Goal: Task Accomplishment & Management: Manage account settings

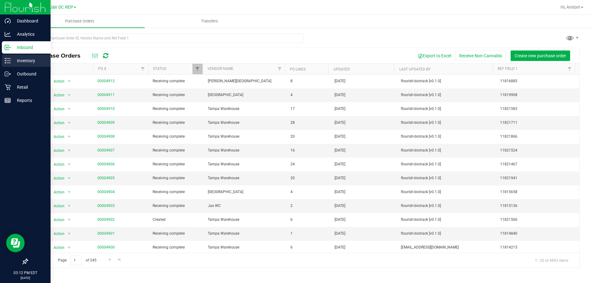
click at [15, 58] on p "Inventory" at bounding box center [29, 60] width 37 height 7
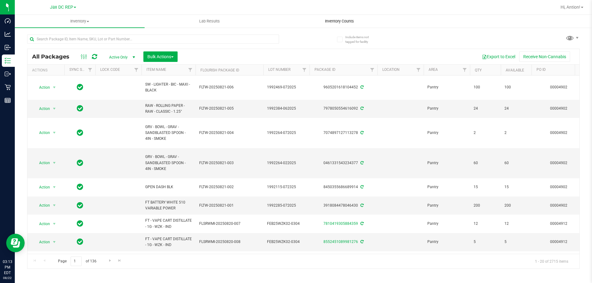
click at [343, 22] on span "Inventory Counts" at bounding box center [340, 22] width 46 height 6
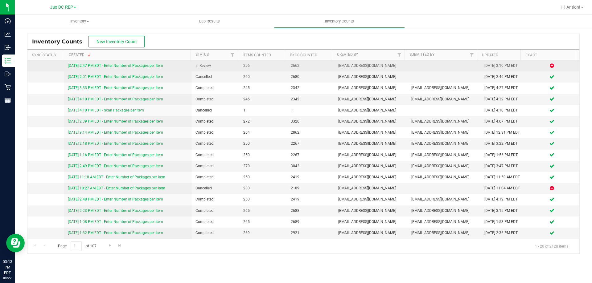
click at [152, 66] on link "8/22/25 2:47 PM EDT - Enter Number of Packages per Item" at bounding box center [115, 66] width 95 height 4
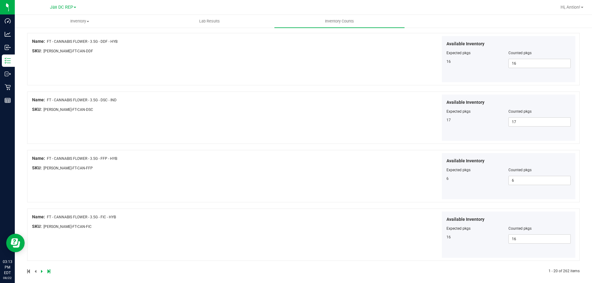
scroll to position [1009, 0]
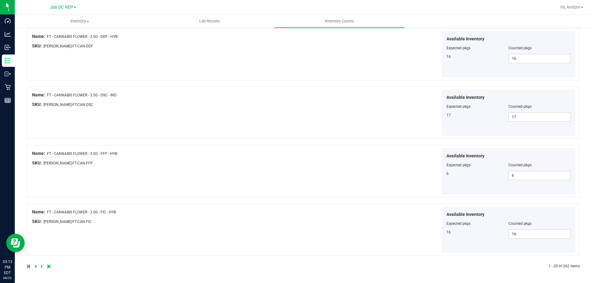
click at [41, 266] on icon at bounding box center [42, 267] width 2 height 4
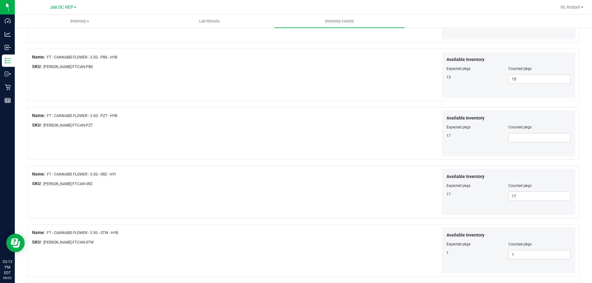
scroll to position [339, 0]
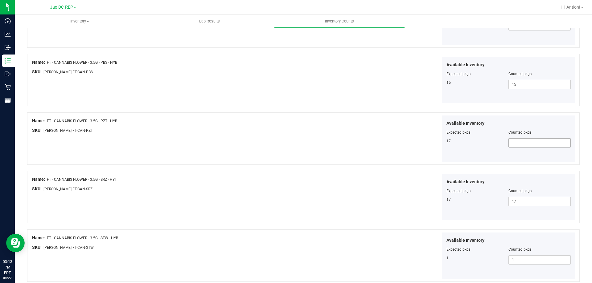
click at [523, 145] on span at bounding box center [539, 142] width 62 height 9
type input "17"
click at [349, 130] on div "Available Inventory Expected pkgs Counted pkgs 17 17 17" at bounding box center [440, 139] width 272 height 47
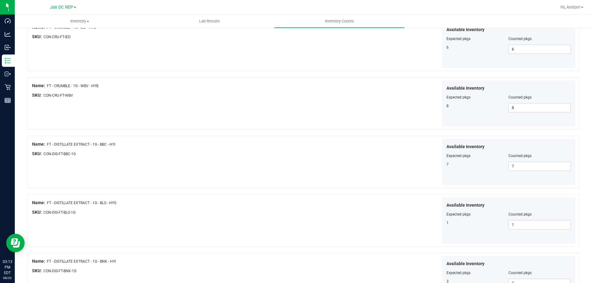
scroll to position [1009, 0]
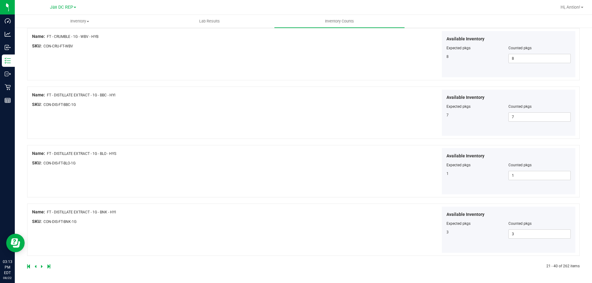
click at [41, 268] on icon at bounding box center [42, 267] width 2 height 4
click at [42, 268] on icon at bounding box center [42, 267] width 2 height 4
click at [41, 267] on icon at bounding box center [42, 267] width 2 height 4
click at [42, 265] on icon at bounding box center [42, 267] width 2 height 4
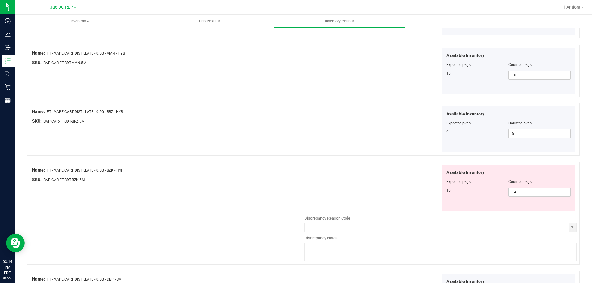
scroll to position [555, 0]
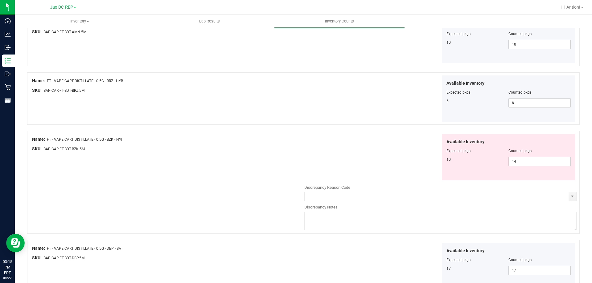
click at [49, 137] on div "Name: FT - VAPE CART DISTILLATE - 0.5G - BZK - HYI" at bounding box center [168, 139] width 272 height 6
click at [50, 138] on div "Name: FT - VAPE CART DISTILLATE - 0.5G - BZK - HYI" at bounding box center [168, 139] width 272 height 6
click at [50, 138] on span "FT - VAPE CART DISTILLATE - 0.5G - BZK - HYI" at bounding box center [84, 140] width 75 height 4
drag, startPoint x: 47, startPoint y: 139, endPoint x: 137, endPoint y: 139, distance: 90.0
click at [137, 139] on div "Name: FT - VAPE CART DISTILLATE - 0.5G - BZK - HYI" at bounding box center [168, 139] width 272 height 6
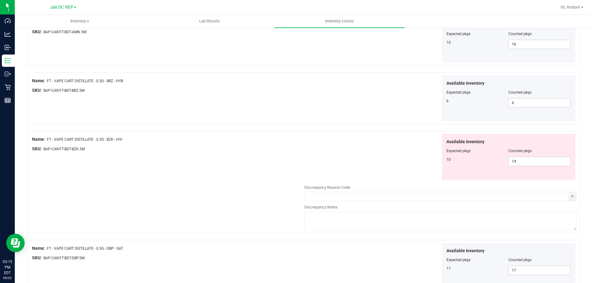
copy div "FT - VAPE CART DISTILLATE - 0.5G - BZK - HYI"
drag, startPoint x: 523, startPoint y: 164, endPoint x: 382, endPoint y: 162, distance: 140.6
click at [382, 162] on div "Available Inventory Expected pkgs Counted pkgs 10 14 14" at bounding box center [440, 157] width 272 height 47
type input "10"
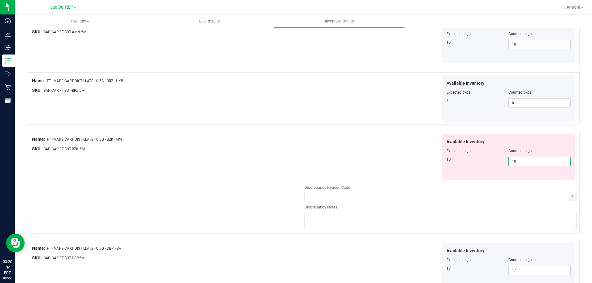
click at [382, 162] on div "Available Inventory Expected pkgs Counted pkgs 10 10 10" at bounding box center [440, 157] width 272 height 47
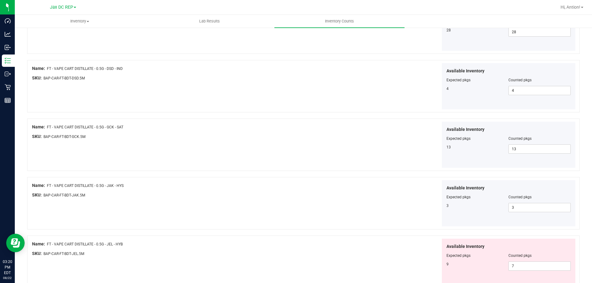
scroll to position [863, 0]
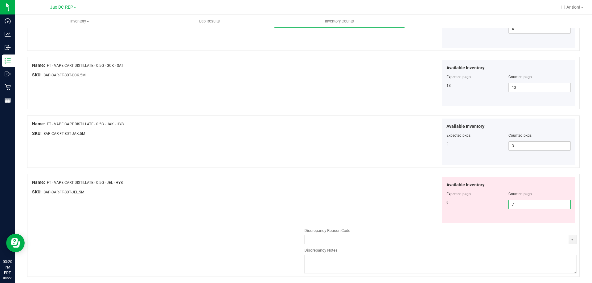
drag, startPoint x: 534, startPoint y: 207, endPoint x: 335, endPoint y: 208, distance: 199.5
click at [335, 208] on div "Available Inventory Expected pkgs Counted pkgs 9 7 7" at bounding box center [440, 200] width 272 height 47
type input "9"
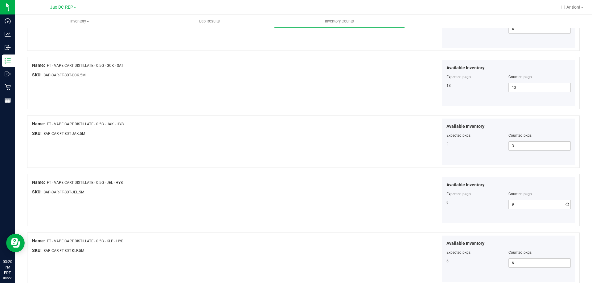
click at [269, 193] on div "SKU: BAP-CAR-FT-BDT-JEL.5M" at bounding box center [168, 192] width 272 height 6
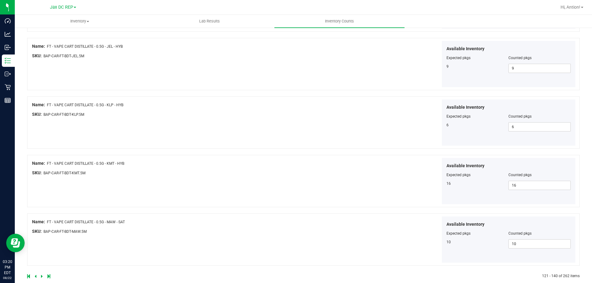
scroll to position [1009, 0]
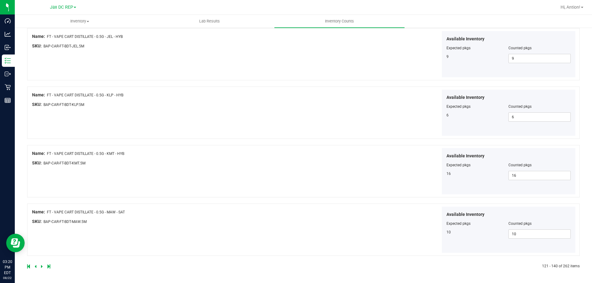
click at [40, 267] on div at bounding box center [165, 267] width 276 height 6
click at [41, 267] on icon at bounding box center [42, 267] width 2 height 4
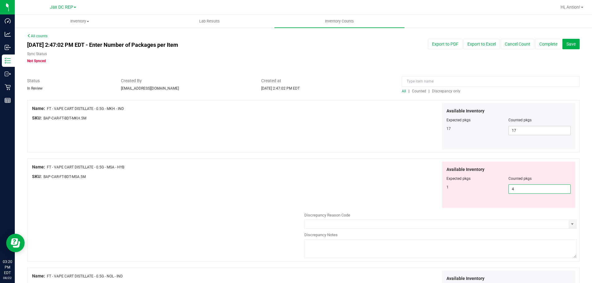
drag, startPoint x: 514, startPoint y: 190, endPoint x: 342, endPoint y: 191, distance: 172.1
click at [342, 191] on div "Available Inventory Expected pkgs Counted pkgs 1 4 4" at bounding box center [440, 185] width 272 height 47
drag, startPoint x: 47, startPoint y: 167, endPoint x: 154, endPoint y: 166, distance: 107.3
click at [154, 166] on div "Name: FT - VAPE CART DISTILLATE - 0.5G - MSA - HYB" at bounding box center [168, 167] width 272 height 6
copy span "FT - VAPE CART DISTILLATE - 0.5G - MSA - HYB"
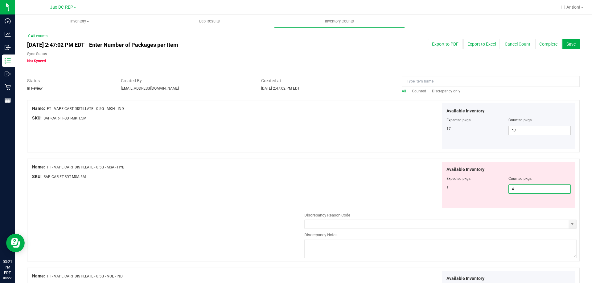
click at [510, 188] on span "4 4" at bounding box center [539, 189] width 62 height 9
drag, startPoint x: 510, startPoint y: 188, endPoint x: 384, endPoint y: 199, distance: 126.9
click at [384, 199] on div "Available Inventory Expected pkgs Counted pkgs 1 4 4" at bounding box center [440, 185] width 272 height 47
type input "1"
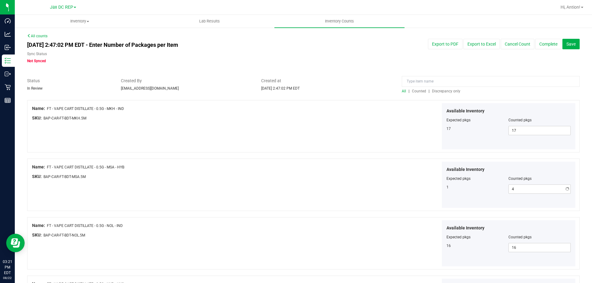
type input "1"
click at [294, 183] on div "Name: FT - VAPE CART DISTILLATE - 0.5G - MSA - HYB SKU: BAP-CAR-FT-BDT-MSA.5M" at bounding box center [168, 173] width 272 height 23
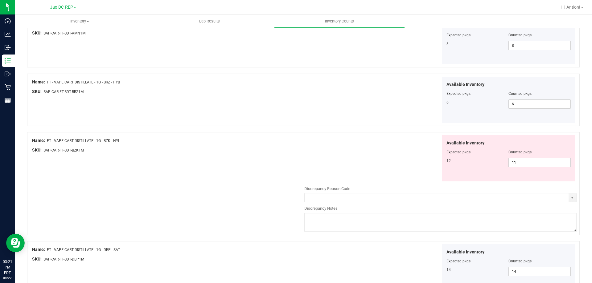
scroll to position [925, 0]
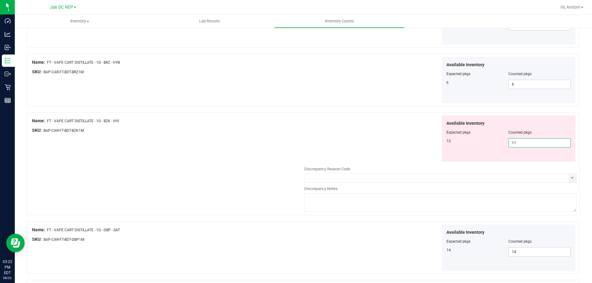
drag, startPoint x: 518, startPoint y: 144, endPoint x: 449, endPoint y: 144, distance: 69.7
click at [449, 144] on div "12 11 11" at bounding box center [508, 142] width 125 height 9
type input "12"
click at [397, 143] on div "Available Inventory Expected pkgs Counted pkgs 12 12 12" at bounding box center [440, 139] width 272 height 47
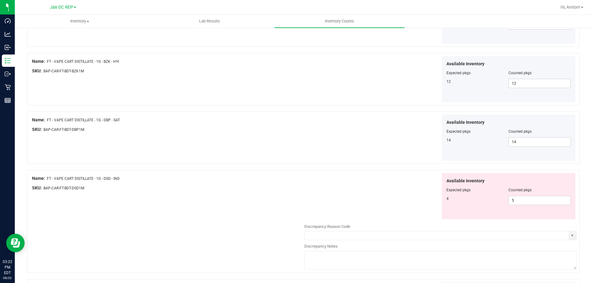
scroll to position [1018, 0]
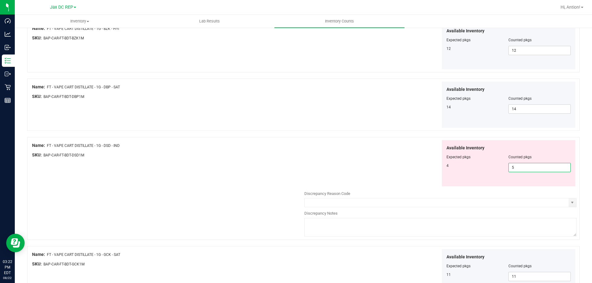
drag, startPoint x: 518, startPoint y: 168, endPoint x: 279, endPoint y: 161, distance: 239.1
click at [321, 166] on div "Available Inventory Expected pkgs Counted pkgs 4 5 5" at bounding box center [440, 163] width 272 height 47
type input "4"
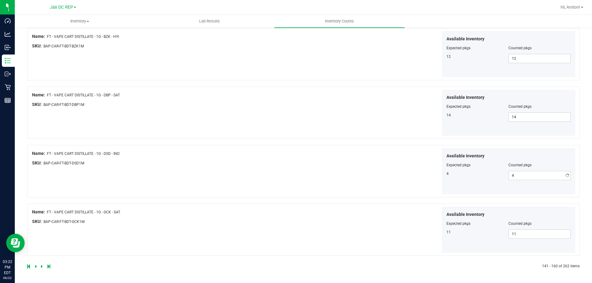
scroll to position [1009, 0]
click at [43, 267] on link at bounding box center [42, 267] width 3 height 4
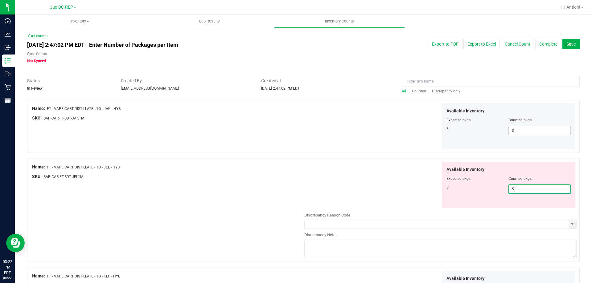
drag, startPoint x: 528, startPoint y: 190, endPoint x: 405, endPoint y: 195, distance: 123.4
click at [405, 195] on div "Available Inventory Expected pkgs Counted pkgs 6 5 5" at bounding box center [440, 185] width 272 height 47
type input "6"
click at [404, 195] on div "Available Inventory Expected pkgs Counted pkgs 6 6 6" at bounding box center [440, 185] width 272 height 47
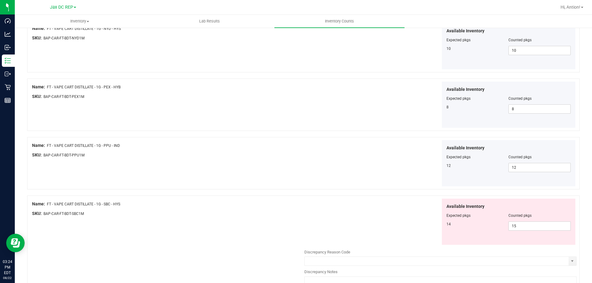
scroll to position [463, 0]
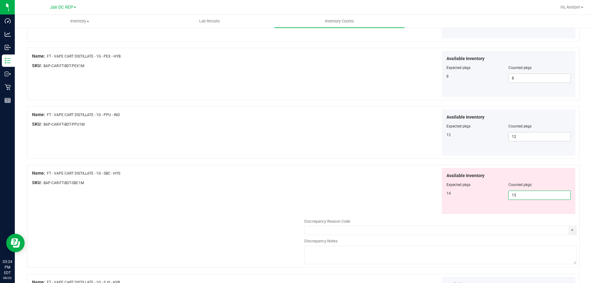
drag, startPoint x: 525, startPoint y: 197, endPoint x: 420, endPoint y: 193, distance: 105.2
click at [420, 193] on div "Available Inventory Expected pkgs Counted pkgs 14 15 15" at bounding box center [440, 191] width 272 height 47
type input "14"
click at [415, 193] on div "Available Inventory Expected pkgs Counted pkgs 14 14 14" at bounding box center [440, 191] width 272 height 47
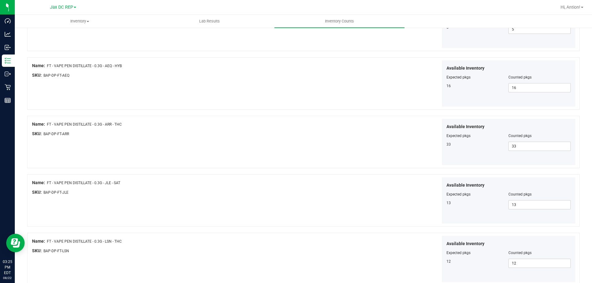
scroll to position [1009, 0]
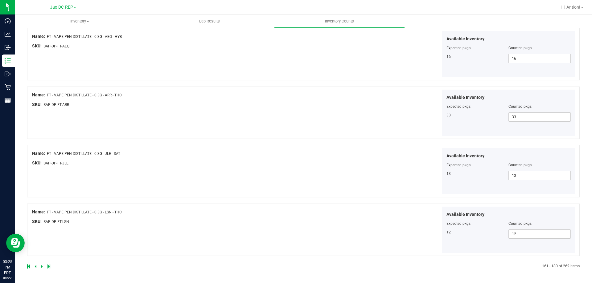
click at [42, 265] on icon at bounding box center [42, 267] width 2 height 4
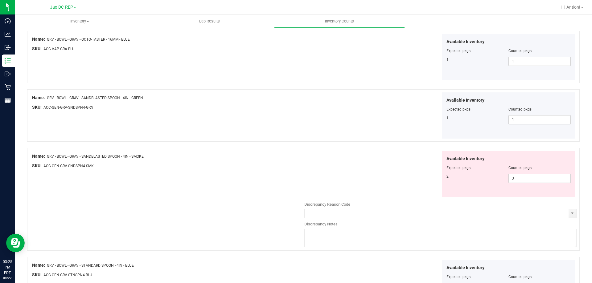
scroll to position [925, 0]
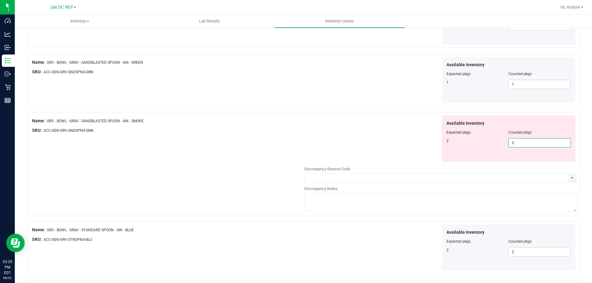
drag, startPoint x: 522, startPoint y: 143, endPoint x: 466, endPoint y: 144, distance: 56.7
click at [466, 144] on div "2 3 3" at bounding box center [508, 142] width 125 height 9
type input "2"
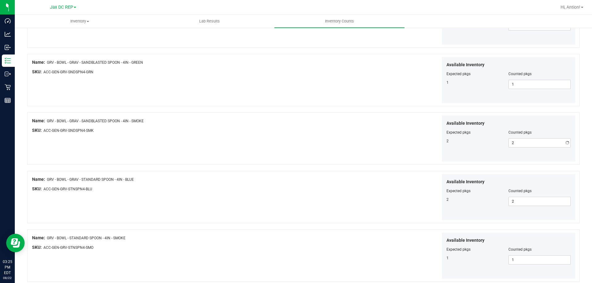
click at [376, 148] on div "Available Inventory Expected pkgs Counted pkgs 2 2 2" at bounding box center [440, 139] width 272 height 47
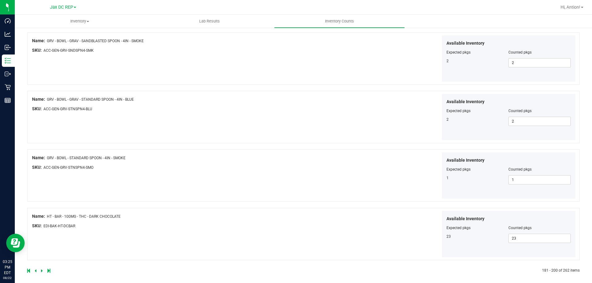
scroll to position [1009, 0]
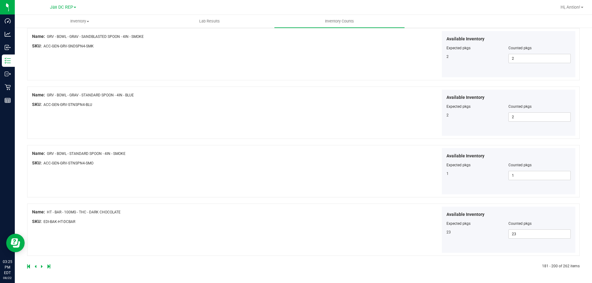
click at [42, 267] on icon at bounding box center [42, 267] width 2 height 4
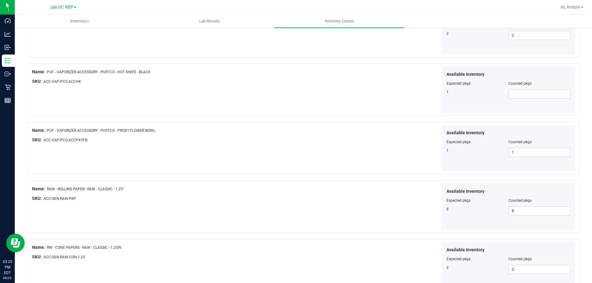
scroll to position [794, 0]
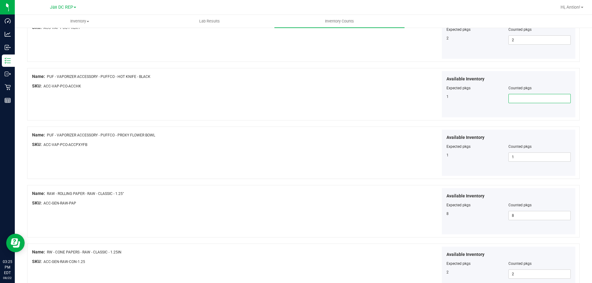
click at [509, 99] on span at bounding box center [539, 98] width 62 height 9
type input "1"
click at [365, 98] on div "Available Inventory Expected pkgs Counted pkgs 1 1 1" at bounding box center [440, 94] width 272 height 47
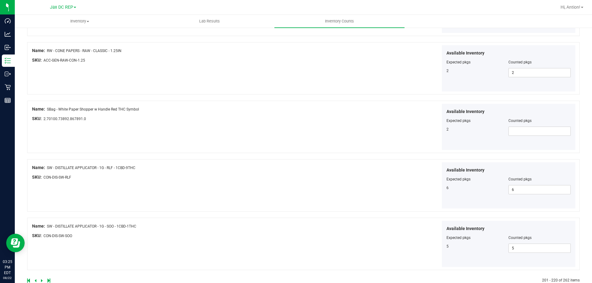
scroll to position [1009, 0]
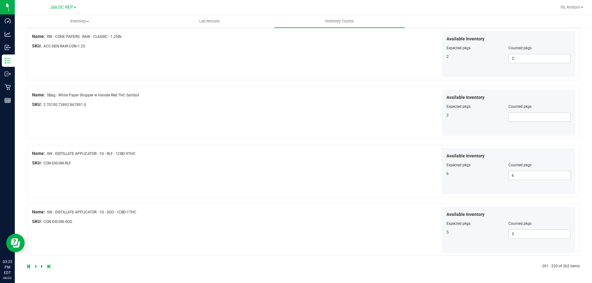
click at [41, 266] on icon at bounding box center [42, 267] width 2 height 4
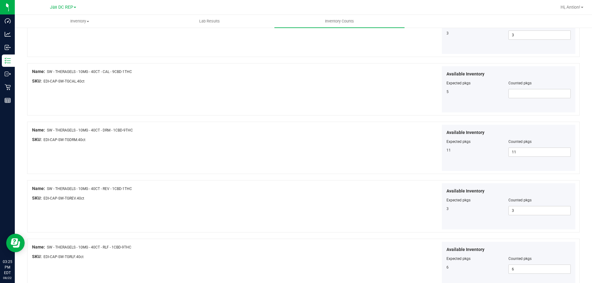
scroll to position [709, 0]
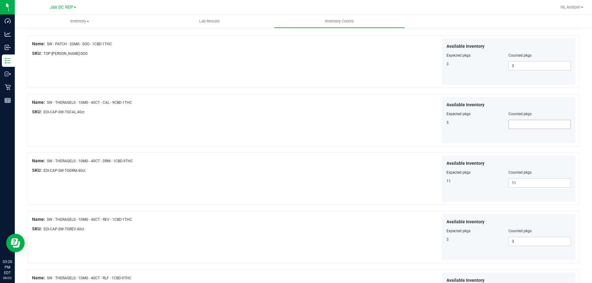
click at [514, 124] on span at bounding box center [539, 124] width 62 height 9
type input "5"
click at [322, 110] on div "Available Inventory Expected pkgs Counted pkgs 5 5 5" at bounding box center [440, 120] width 272 height 47
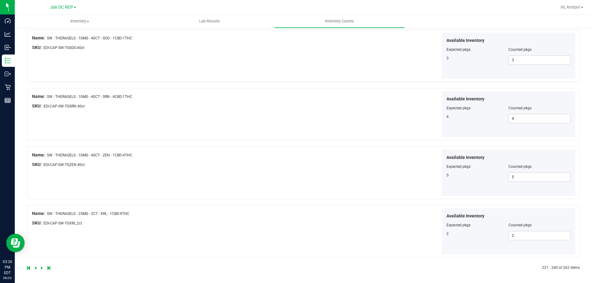
scroll to position [1009, 0]
click at [41, 268] on icon at bounding box center [42, 267] width 2 height 4
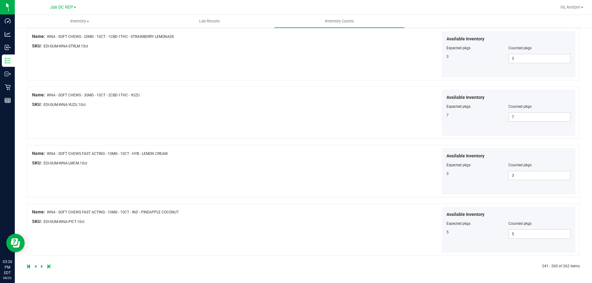
click at [41, 267] on icon at bounding box center [42, 267] width 2 height 4
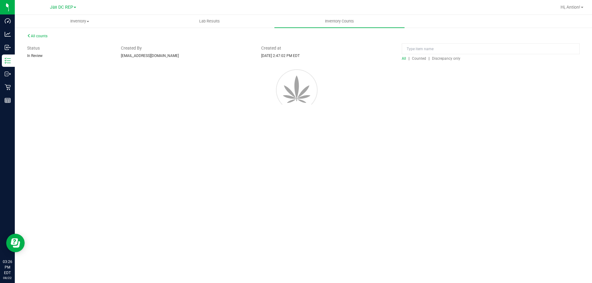
scroll to position [0, 0]
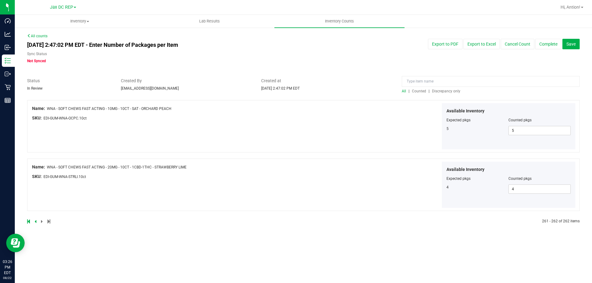
click at [313, 230] on div at bounding box center [303, 229] width 553 height 6
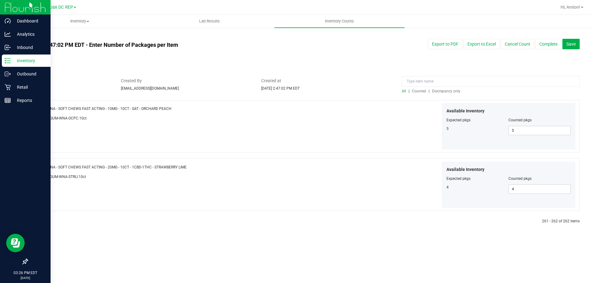
click at [32, 62] on p "Inventory" at bounding box center [29, 60] width 37 height 7
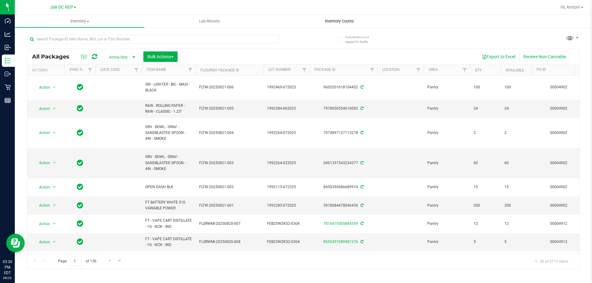
click at [337, 20] on span "Inventory Counts" at bounding box center [340, 22] width 46 height 6
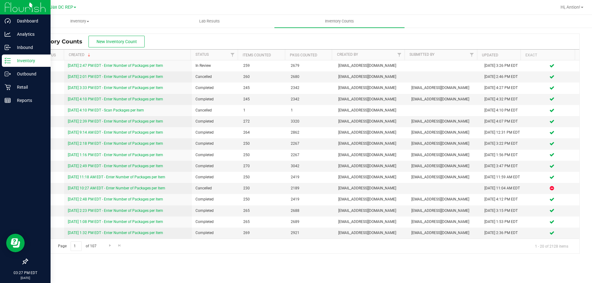
click at [13, 62] on p "Inventory" at bounding box center [29, 60] width 37 height 7
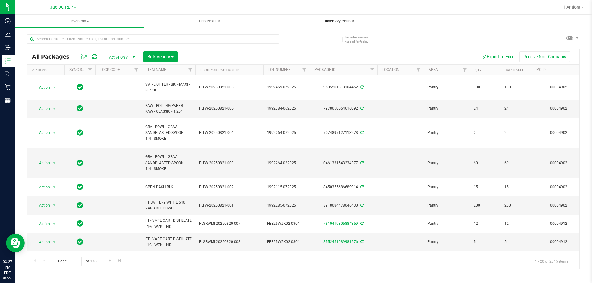
click at [343, 24] on span "Inventory Counts" at bounding box center [340, 22] width 46 height 6
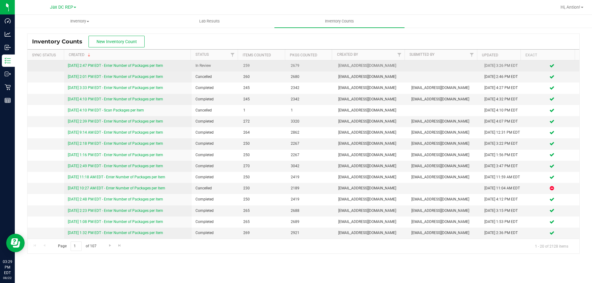
click at [150, 64] on link "8/22/25 2:47 PM EDT - Enter Number of Packages per Item" at bounding box center [115, 66] width 95 height 4
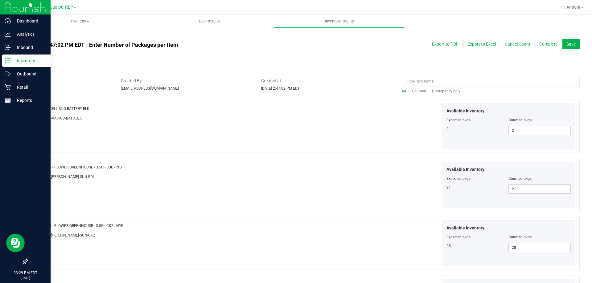
click at [10, 58] on icon at bounding box center [8, 61] width 6 height 6
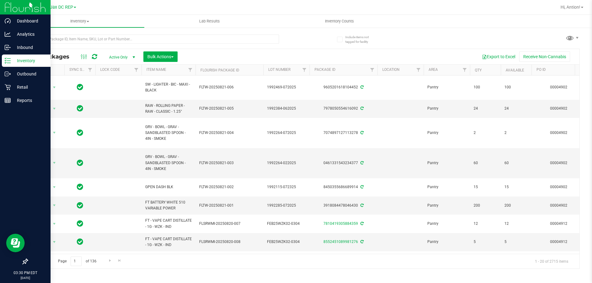
click at [24, 62] on p "Inventory" at bounding box center [29, 60] width 37 height 7
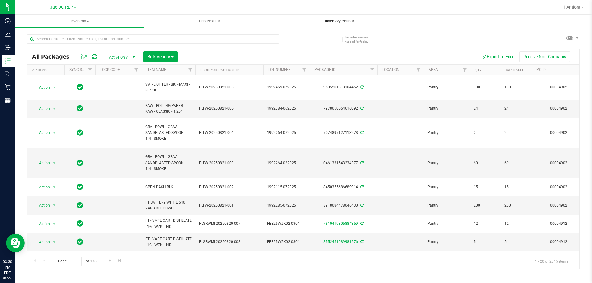
click at [350, 27] on uib-tab-heading "Inventory Counts" at bounding box center [339, 21] width 130 height 13
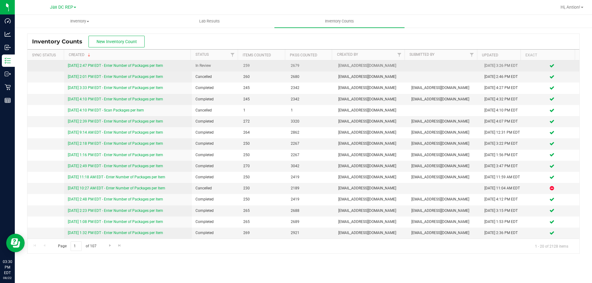
click at [126, 65] on link "8/22/25 2:47 PM EDT - Enter Number of Packages per Item" at bounding box center [115, 66] width 95 height 4
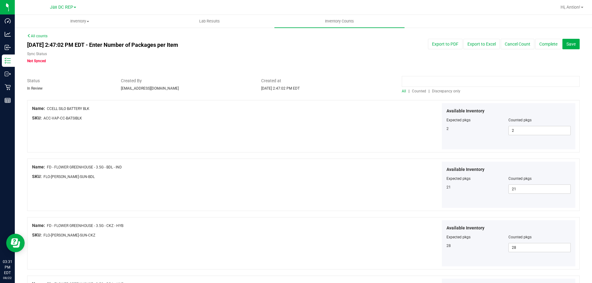
click at [438, 80] on input at bounding box center [491, 81] width 178 height 11
type input "jel"
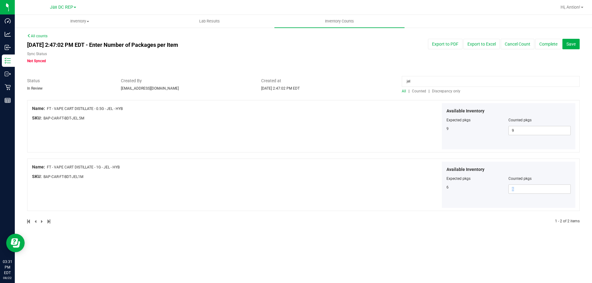
drag, startPoint x: 465, startPoint y: 191, endPoint x: 373, endPoint y: 191, distance: 91.3
click at [373, 191] on div "Available Inventory Expected pkgs Counted pkgs 6 6 6" at bounding box center [440, 185] width 272 height 47
click at [100, 168] on span "FT - VAPE CART DISTILLATE - 1G - JEL - HYB" at bounding box center [83, 167] width 73 height 4
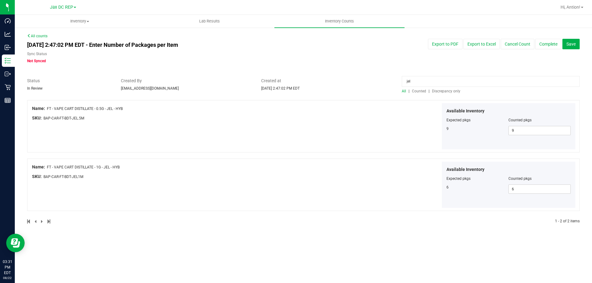
click at [100, 168] on span "FT - VAPE CART DISTILLATE - 1G - JEL - HYB" at bounding box center [83, 167] width 73 height 4
drag, startPoint x: 46, startPoint y: 167, endPoint x: 128, endPoint y: 167, distance: 82.0
click at [128, 167] on div "Name: FT - VAPE CART DISTILLATE - 1G - JEL - HYB" at bounding box center [168, 167] width 272 height 6
copy div "FT - VAPE CART DISTILLATE - 1G - JEL - HYB"
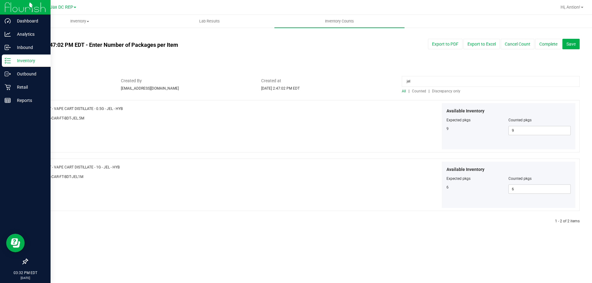
click at [12, 61] on p "Inventory" at bounding box center [29, 60] width 37 height 7
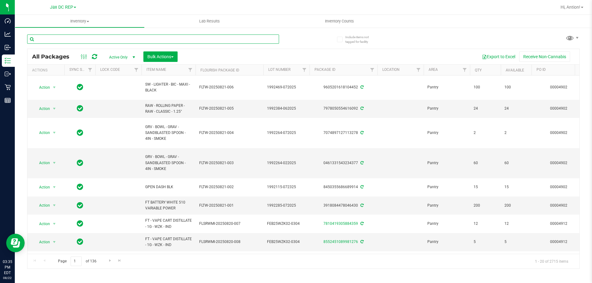
click at [119, 39] on input "text" at bounding box center [153, 39] width 252 height 9
paste input "FT - VAPE CART DISTILLATE - 0.5G - BZK - HYI"
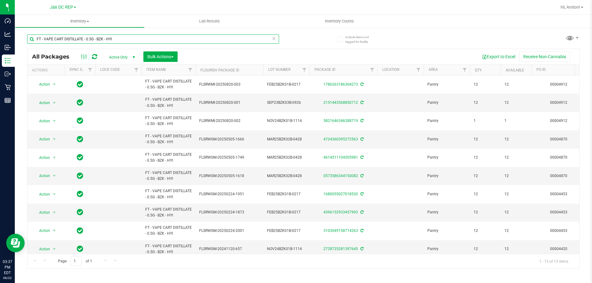
click at [99, 37] on input "FT - VAPE CART DISTILLATE - 0.5G - BZK - HYI" at bounding box center [153, 39] width 252 height 9
paste input "FT - VAPE CART DISTILLATE - 0.5G - MSA - HYB"
type input "FT - VAPE CART DISTILLATE - 0.5G - MSA - HYB"
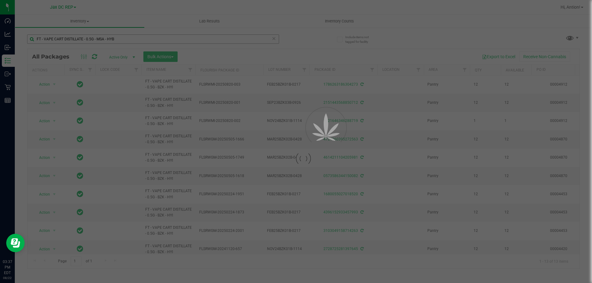
click at [36, 37] on div at bounding box center [296, 141] width 592 height 283
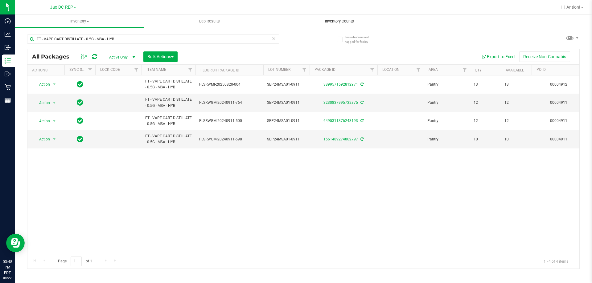
click at [323, 21] on span "Inventory Counts" at bounding box center [340, 22] width 46 height 6
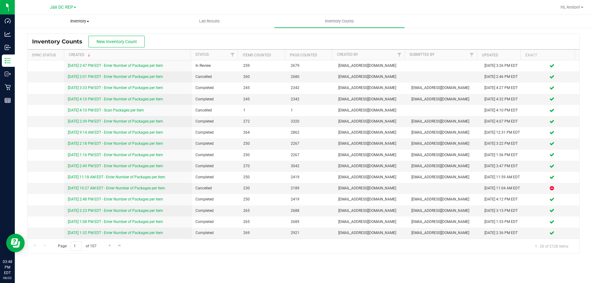
click at [79, 21] on span "Inventory" at bounding box center [79, 22] width 129 height 6
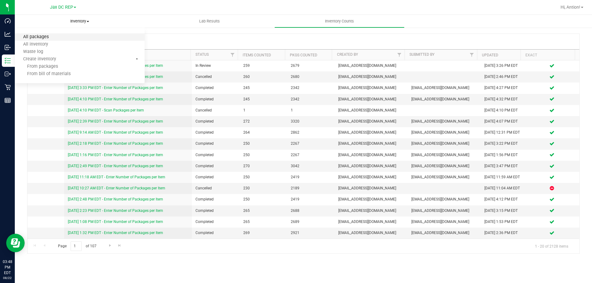
click at [48, 39] on span "All packages" at bounding box center [36, 37] width 42 height 5
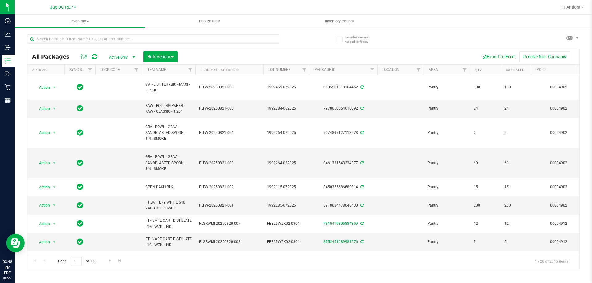
click at [498, 56] on button "Export to Excel" at bounding box center [498, 56] width 41 height 10
click at [82, 20] on span "Inventory" at bounding box center [80, 22] width 130 height 6
click at [44, 45] on span "All inventory" at bounding box center [36, 44] width 42 height 5
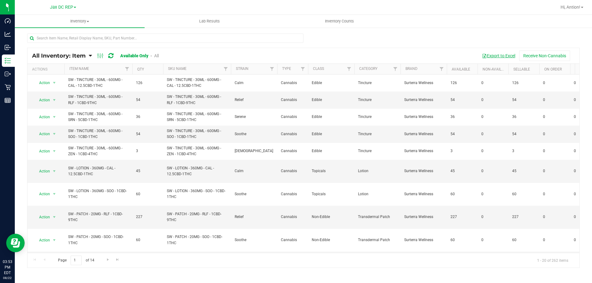
click at [488, 57] on button "Export to Excel" at bounding box center [498, 56] width 41 height 10
click at [492, 57] on button "Export to Excel" at bounding box center [498, 56] width 41 height 10
click at [393, 35] on div at bounding box center [303, 41] width 553 height 14
click at [499, 54] on button "Export to Excel" at bounding box center [498, 56] width 41 height 10
click at [498, 56] on button "Export to Excel" at bounding box center [498, 56] width 41 height 10
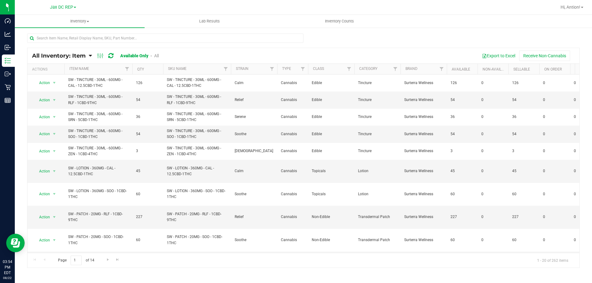
click at [545, 31] on div "All Inventory: Item Item Summary Item (default) Item by Strain Item by Location" at bounding box center [303, 123] width 577 height 193
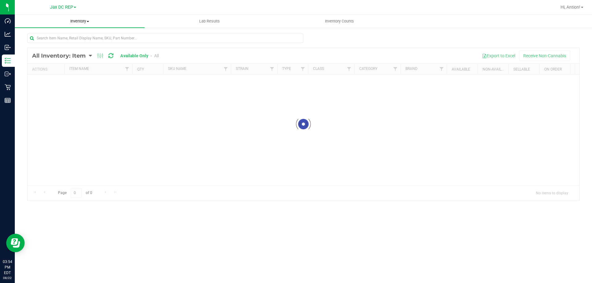
click at [76, 20] on span "Inventory" at bounding box center [80, 22] width 130 height 6
click at [67, 45] on li "All inventory" at bounding box center [80, 44] width 130 height 7
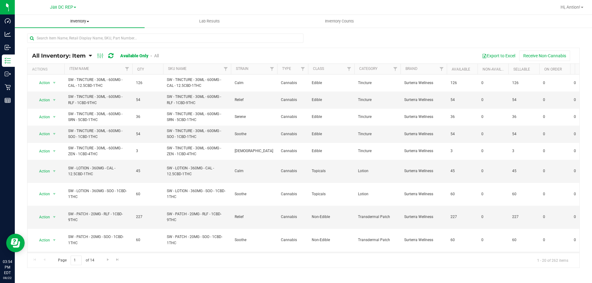
click at [85, 24] on uib-tab-heading "Inventory All packages All inventory Waste log Create inventory" at bounding box center [80, 21] width 130 height 13
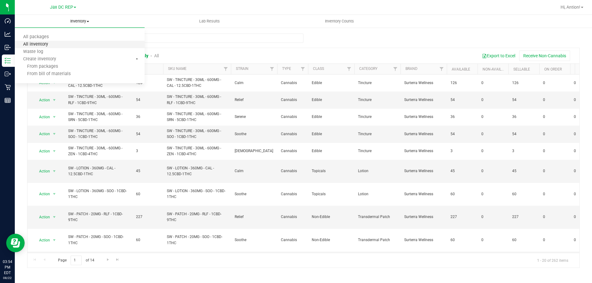
click at [50, 45] on span "All inventory" at bounding box center [36, 44] width 42 height 5
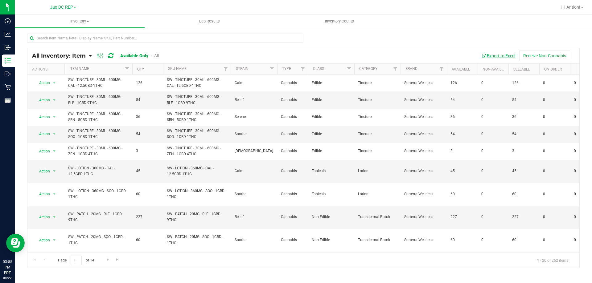
click at [495, 58] on button "Export to Excel" at bounding box center [498, 56] width 41 height 10
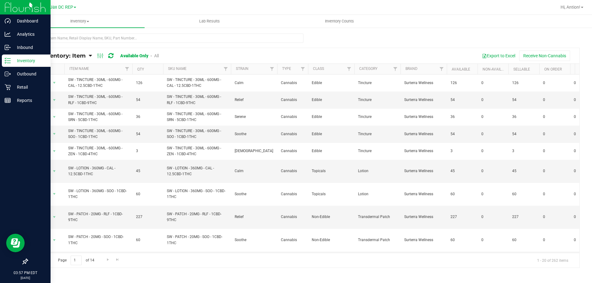
click at [1, 61] on link "Inventory" at bounding box center [25, 61] width 51 height 13
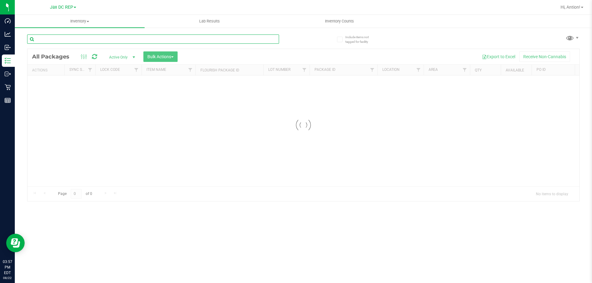
click at [68, 39] on div "Inventory All packages All inventory Waste log Create inventory Lab Results Inv…" at bounding box center [303, 149] width 577 height 269
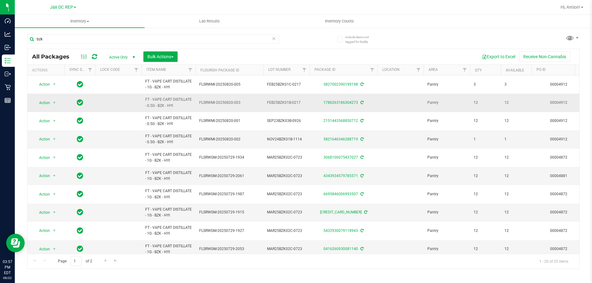
drag, startPoint x: 178, startPoint y: 103, endPoint x: 146, endPoint y: 101, distance: 31.8
click at [146, 101] on span "FT - VAPE CART DISTILLATE - 0.5G - BZK - HYI" at bounding box center [168, 103] width 47 height 12
copy span "FT - VAPE CART DISTILLATE - 0.5G - BZK - HYI"
click at [85, 42] on input "bzk" at bounding box center [153, 39] width 252 height 9
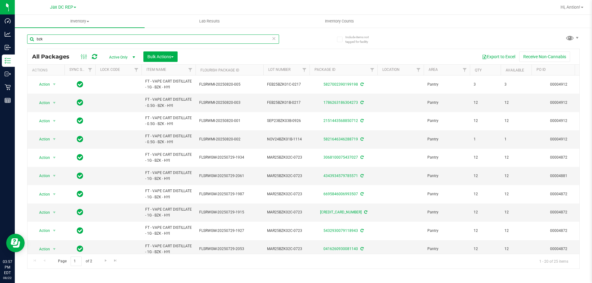
click at [85, 42] on input "bzk" at bounding box center [153, 39] width 252 height 9
paste input "FT - VAPE CART DISTILLATE - 0.5G - BZK - HYI"
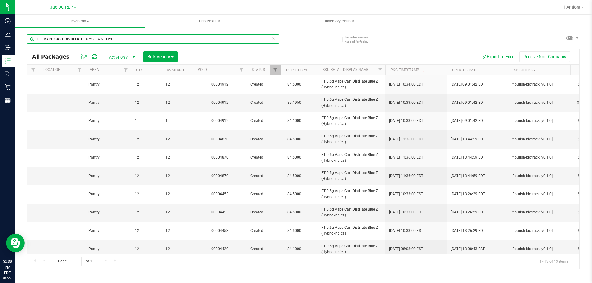
scroll to position [0, 360]
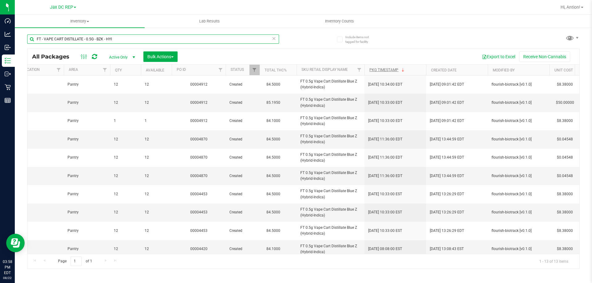
type input "FT - VAPE CART DISTILLATE - 0.5G - BZK - HYI"
click at [374, 72] on link "Pkg Timestamp" at bounding box center [387, 70] width 36 height 4
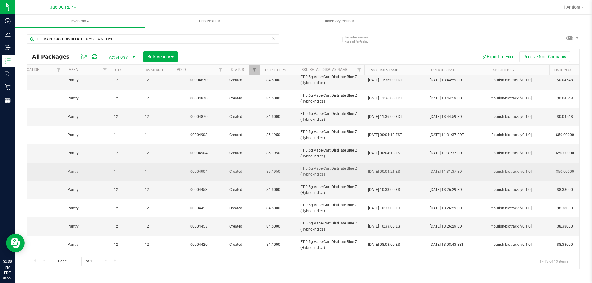
scroll to position [0, 0]
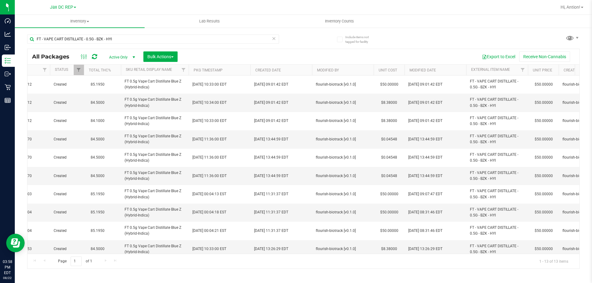
click at [447, 73] on th "Modified Date" at bounding box center [436, 70] width 62 height 11
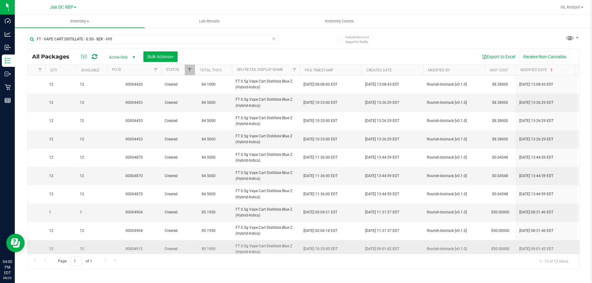
click at [290, 247] on span "FT 0.5g Vape Cart Distillate Blue Z (Hybrid-Indica)" at bounding box center [266, 250] width 60 height 12
click at [91, 35] on input "FT - VAPE CART DISTILLATE - 0.5G - BZK - HYI" at bounding box center [153, 39] width 252 height 9
click at [158, 42] on input "FT - VAPE CART DISTILLATE - 0.5G - BZK - HYI" at bounding box center [153, 39] width 252 height 9
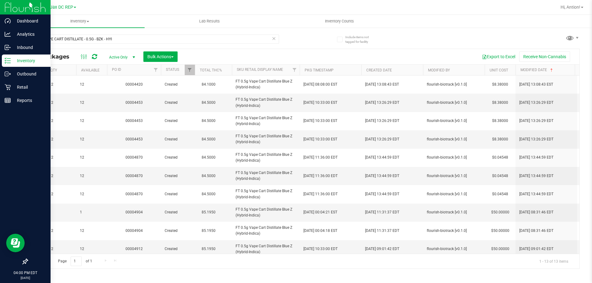
click at [8, 62] on icon at bounding box center [8, 61] width 6 height 6
click at [31, 47] on p "Inbound" at bounding box center [29, 47] width 37 height 7
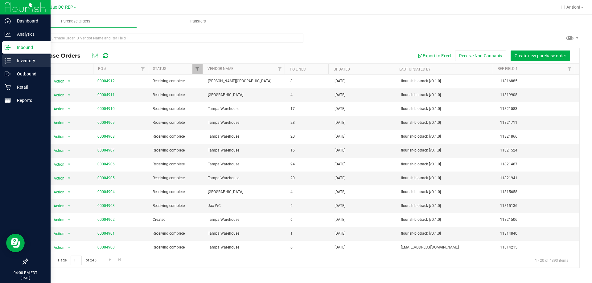
click at [19, 62] on p "Inventory" at bounding box center [29, 60] width 37 height 7
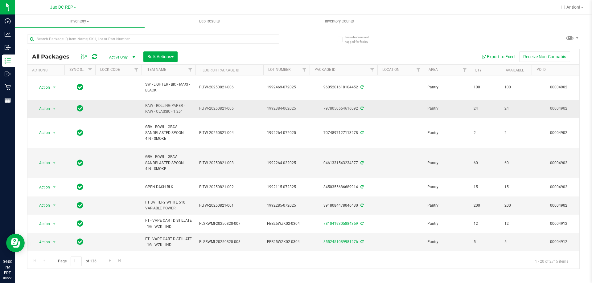
drag, startPoint x: 391, startPoint y: 114, endPoint x: 414, endPoint y: 113, distance: 22.5
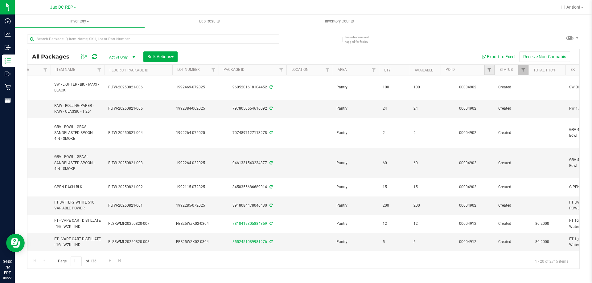
click at [493, 68] on link "Filter" at bounding box center [489, 70] width 10 height 10
click at [493, 82] on input "text" at bounding box center [520, 83] width 64 height 9
click at [488, 93] on button "Filter" at bounding box center [503, 100] width 30 height 14
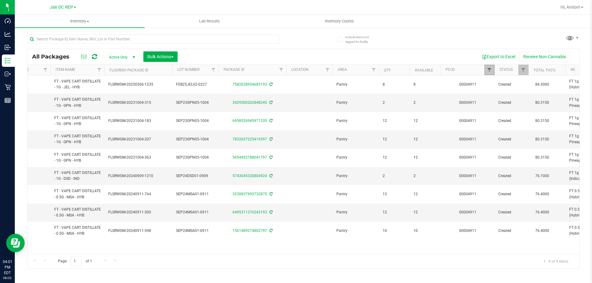
click at [489, 72] on span "Filter" at bounding box center [489, 70] width 5 height 5
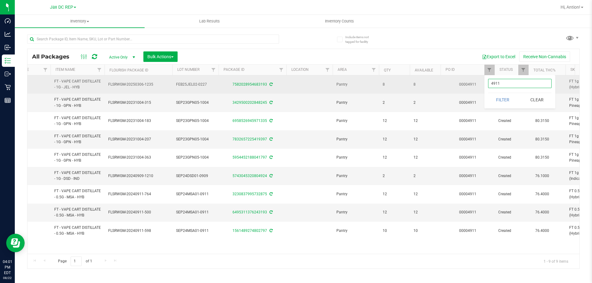
drag, startPoint x: 510, startPoint y: 83, endPoint x: 315, endPoint y: 83, distance: 195.2
click at [315, 83] on body "Dashboard Analytics Inbound Inventory Outbound Retail Reports 04:01 PM EDT 08/2…" at bounding box center [296, 141] width 592 height 283
click at [488, 93] on button "Filter" at bounding box center [503, 100] width 30 height 14
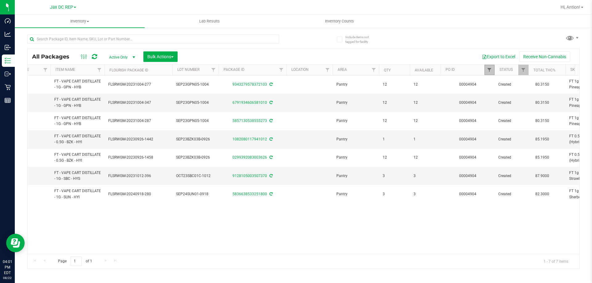
click at [488, 71] on span "Filter" at bounding box center [489, 70] width 5 height 5
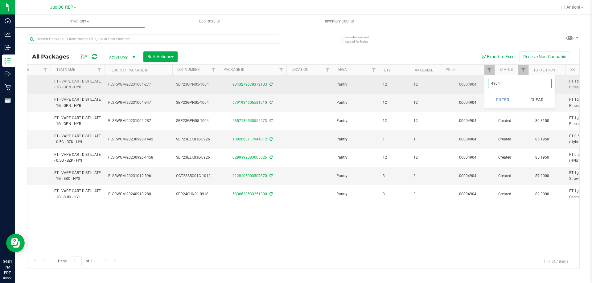
drag, startPoint x: 504, startPoint y: 83, endPoint x: 428, endPoint y: 85, distance: 75.9
click at [428, 85] on body "Dashboard Analytics Inbound Inventory Outbound Retail Reports 04:01 PM EDT 08/2…" at bounding box center [296, 141] width 592 height 283
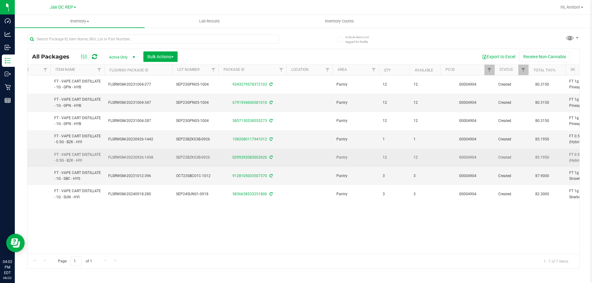
drag, startPoint x: 144, startPoint y: 158, endPoint x: 154, endPoint y: 158, distance: 9.9
click at [154, 158] on span "FLSRWGM-20230926-1458" at bounding box center [138, 158] width 60 height 6
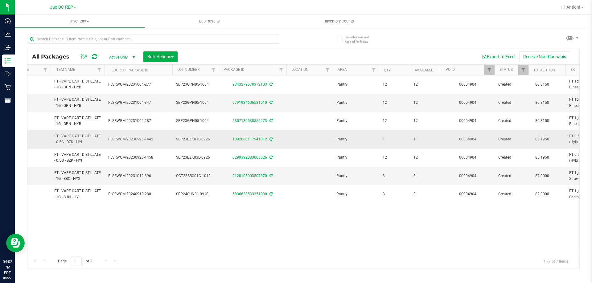
drag, startPoint x: 145, startPoint y: 137, endPoint x: 156, endPoint y: 138, distance: 11.1
click at [156, 138] on span "FLSRWGM-20230926-1442" at bounding box center [138, 140] width 60 height 6
click at [489, 67] on link "Filter" at bounding box center [489, 70] width 10 height 10
type input "1"
click at [488, 93] on button "Filter" at bounding box center [503, 100] width 30 height 14
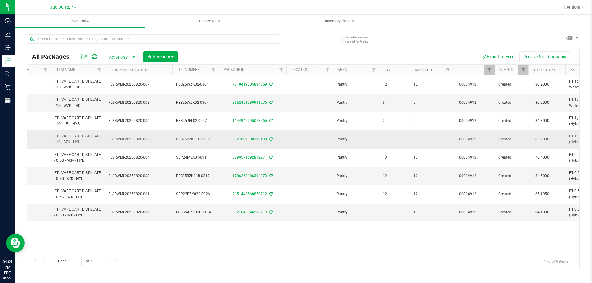
drag, startPoint x: 143, startPoint y: 141, endPoint x: 149, endPoint y: 141, distance: 6.2
click at [149, 141] on span "FLSRWMI-20250820-005" at bounding box center [138, 140] width 60 height 6
click at [149, 147] on td "FLSRWMI-20250820-005" at bounding box center [139, 139] width 68 height 18
drag, startPoint x: 142, startPoint y: 178, endPoint x: 154, endPoint y: 176, distance: 11.5
click at [154, 176] on span "FLSRWMI-20250820-003" at bounding box center [138, 176] width 60 height 6
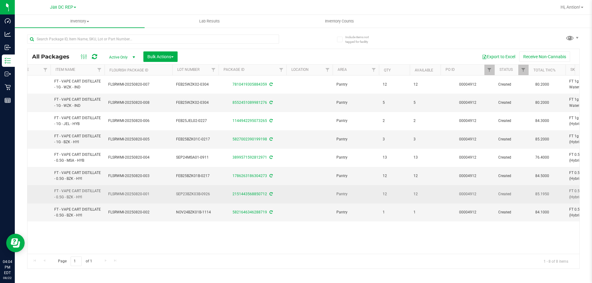
drag, startPoint x: 143, startPoint y: 195, endPoint x: 159, endPoint y: 195, distance: 16.0
click at [159, 195] on span "FLSRWMI-20250820-001" at bounding box center [138, 194] width 60 height 6
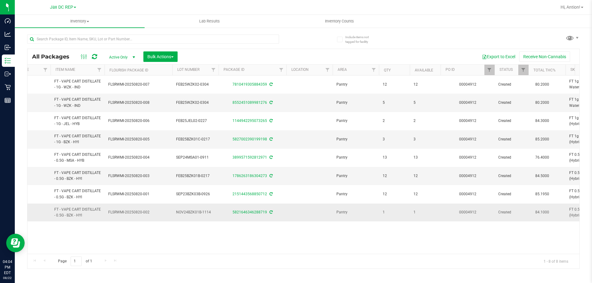
drag, startPoint x: 142, startPoint y: 212, endPoint x: 158, endPoint y: 212, distance: 16.0
click at [158, 212] on span "FLSRWMI-20250820-002" at bounding box center [138, 213] width 60 height 6
click at [491, 68] on span "Filter" at bounding box center [489, 70] width 5 height 5
drag, startPoint x: 502, startPoint y: 84, endPoint x: 318, endPoint y: 96, distance: 184.4
click at [318, 96] on body "Dashboard Analytics Inbound Inventory Outbound Retail Reports 04:04 PM EDT 08/2…" at bounding box center [296, 141] width 592 height 283
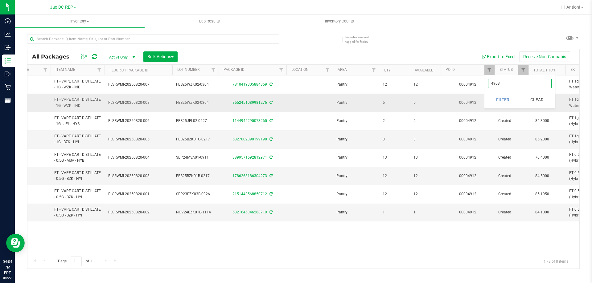
type input "4903"
click at [488, 93] on button "Filter" at bounding box center [503, 100] width 30 height 14
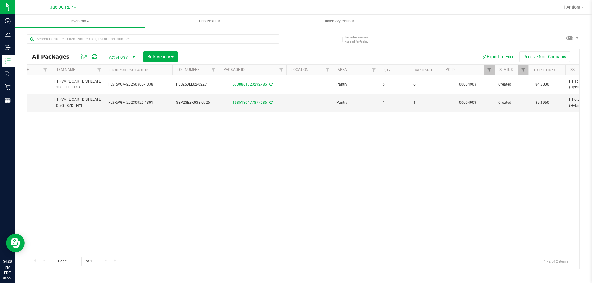
click at [265, 34] on div at bounding box center [165, 39] width 276 height 20
click at [260, 39] on input "text" at bounding box center [153, 39] width 252 height 9
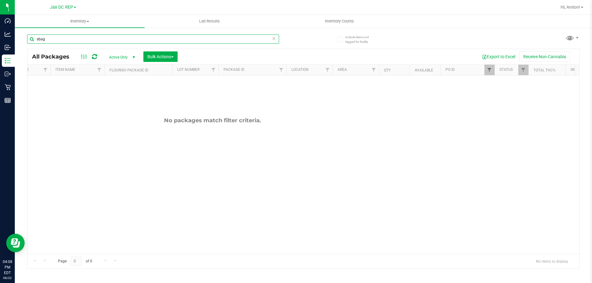
type input "sbag"
click at [492, 68] on span "Filter" at bounding box center [489, 70] width 5 height 5
click at [540, 103] on button "Clear" at bounding box center [537, 100] width 30 height 14
drag, startPoint x: 230, startPoint y: 254, endPoint x: 142, endPoint y: 254, distance: 88.2
click at [142, 254] on div "Page 0 of 0 No items to display" at bounding box center [303, 261] width 552 height 15
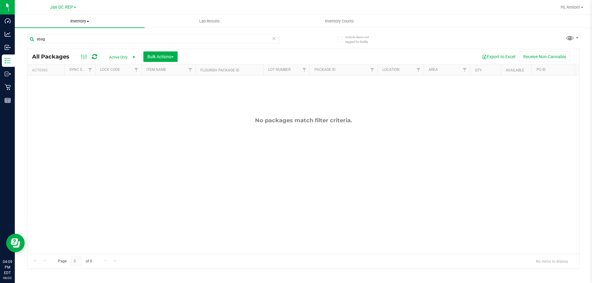
click at [81, 21] on span "Inventory" at bounding box center [80, 22] width 130 height 6
click at [36, 44] on span "All inventory" at bounding box center [36, 44] width 42 height 5
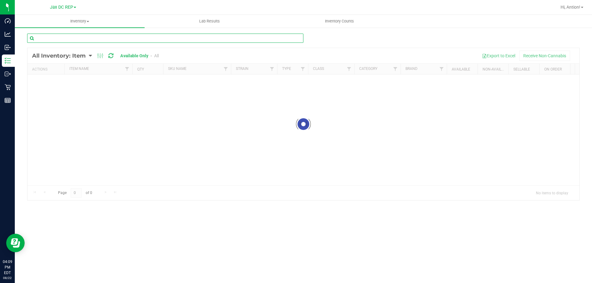
click at [47, 39] on input "text" at bounding box center [165, 38] width 276 height 9
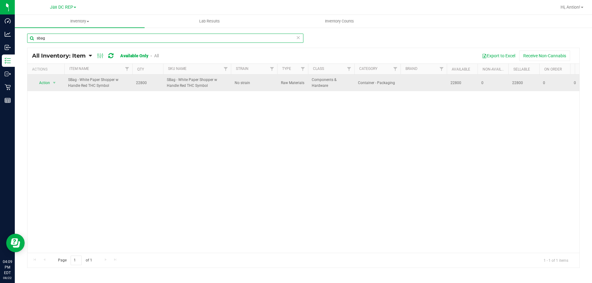
type input "sbag"
drag, startPoint x: 132, startPoint y: 80, endPoint x: 157, endPoint y: 80, distance: 25.0
click at [157, 80] on td "22800" at bounding box center [147, 83] width 31 height 17
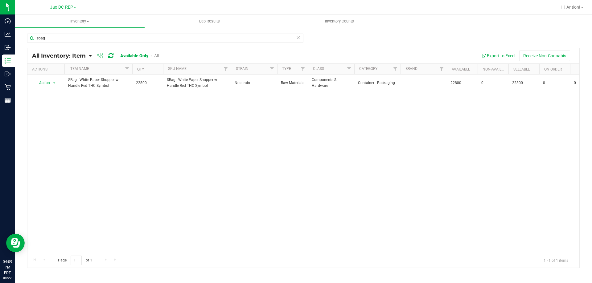
click at [177, 137] on div "Action Action Adjust qty Edit lot numbers Global inventory Locate inventory Pri…" at bounding box center [303, 164] width 552 height 179
drag, startPoint x: 184, startPoint y: 48, endPoint x: 116, endPoint y: 132, distance: 108.0
click at [116, 132] on div "Action Action Adjust qty Edit lot numbers Global inventory Locate inventory Pri…" at bounding box center [303, 164] width 552 height 179
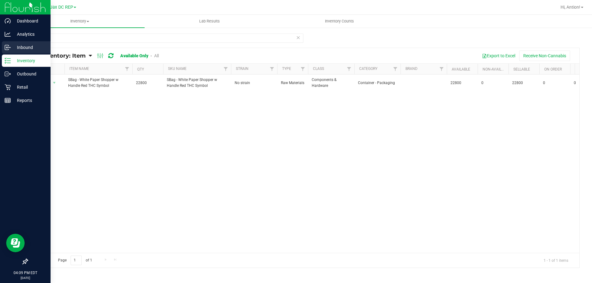
click at [19, 44] on p "Inbound" at bounding box center [29, 47] width 37 height 7
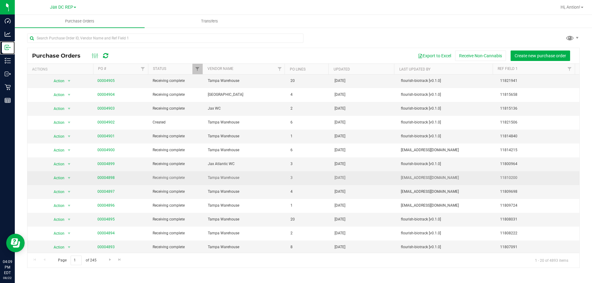
scroll to position [99, 0]
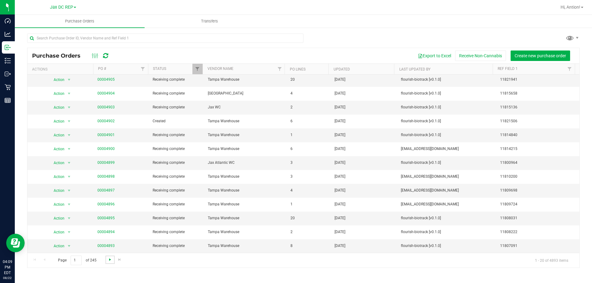
click at [109, 259] on span "Go to the next page" at bounding box center [110, 259] width 5 height 5
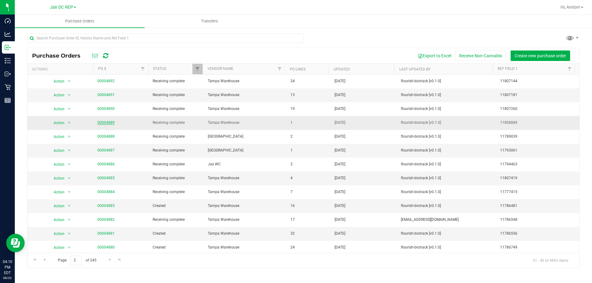
click at [103, 123] on link "00004889" at bounding box center [105, 123] width 17 height 4
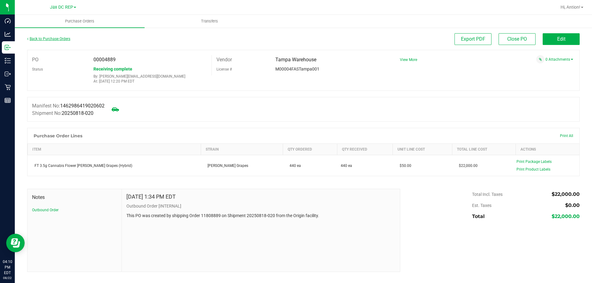
click at [46, 38] on link "Back to Purchase Orders" at bounding box center [48, 39] width 43 height 4
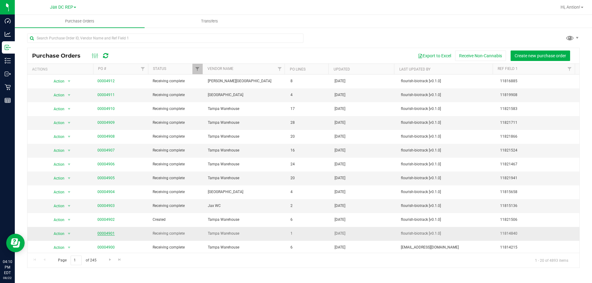
click at [101, 233] on link "00004901" at bounding box center [105, 234] width 17 height 4
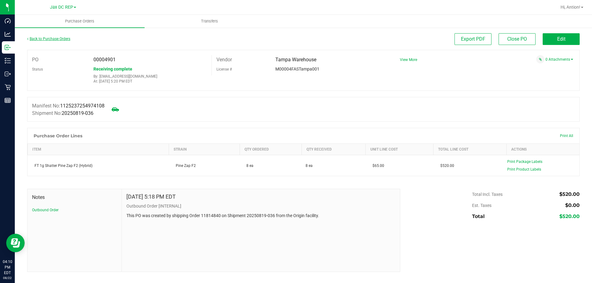
click at [41, 39] on link "Back to Purchase Orders" at bounding box center [48, 39] width 43 height 4
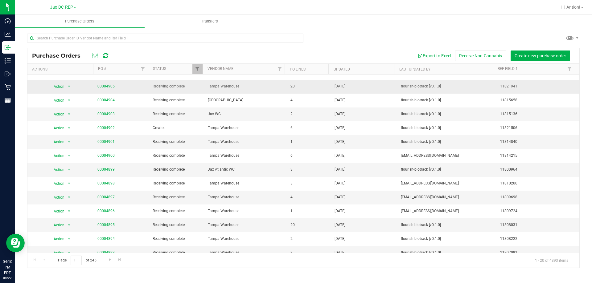
scroll to position [93, 0]
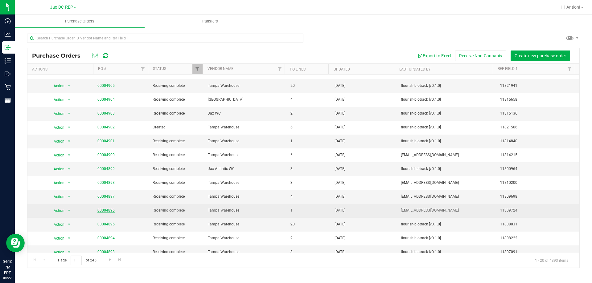
click at [107, 209] on link "00004896" at bounding box center [105, 210] width 17 height 4
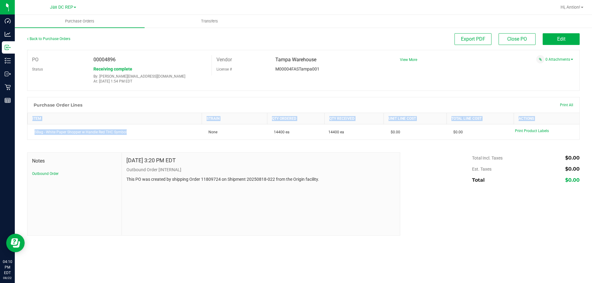
drag, startPoint x: 140, startPoint y: 131, endPoint x: 20, endPoint y: 130, distance: 120.3
click at [20, 130] on div "Back to Purchase Orders Export PDF Close PO Edit PO 00004896 Status Receiving c…" at bounding box center [303, 134] width 577 height 215
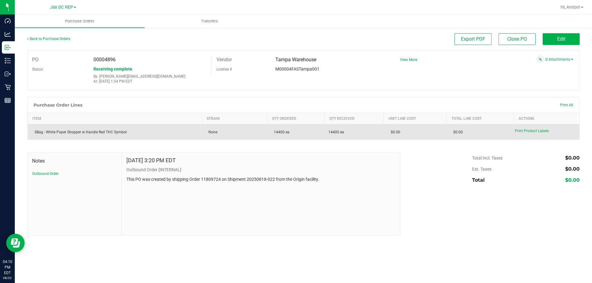
click at [249, 125] on td "None" at bounding box center [234, 132] width 65 height 15
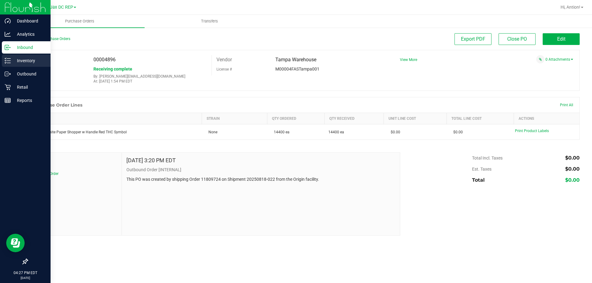
click at [31, 61] on p "Inventory" at bounding box center [29, 60] width 37 height 7
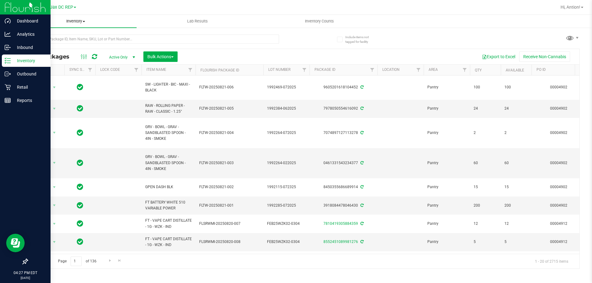
click at [77, 21] on span "Inventory" at bounding box center [76, 22] width 122 height 6
click at [47, 43] on span "All inventory" at bounding box center [36, 44] width 42 height 5
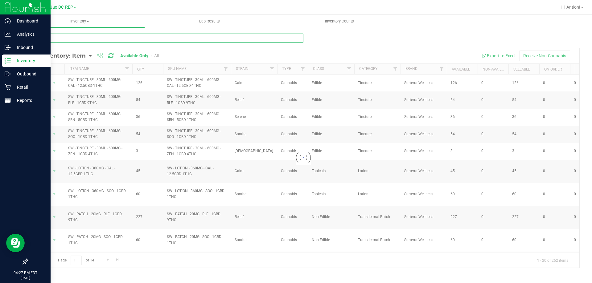
click at [51, 40] on input "text" at bounding box center [165, 38] width 276 height 9
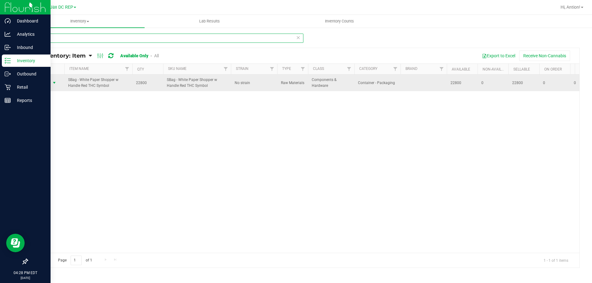
type input "sbag"
click at [54, 84] on span "select" at bounding box center [54, 82] width 5 height 5
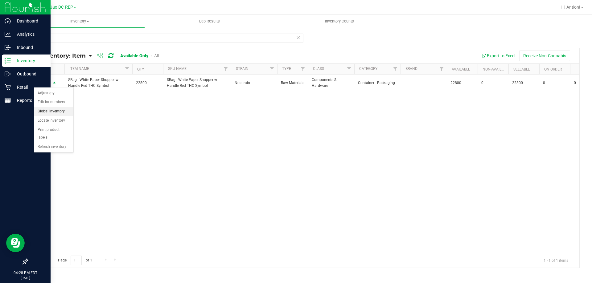
click at [53, 113] on li "Global inventory" at bounding box center [53, 111] width 39 height 9
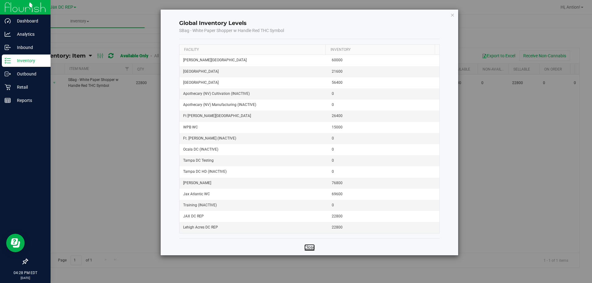
click at [310, 250] on link "Close" at bounding box center [309, 248] width 10 height 6
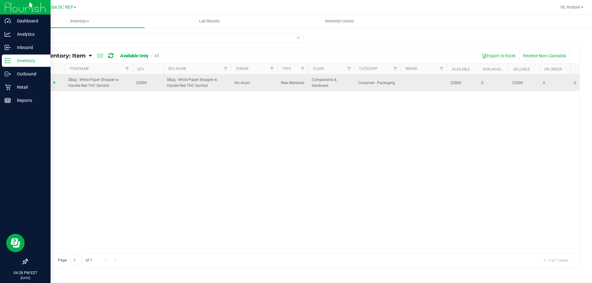
click at [51, 84] on span "select" at bounding box center [55, 83] width 8 height 9
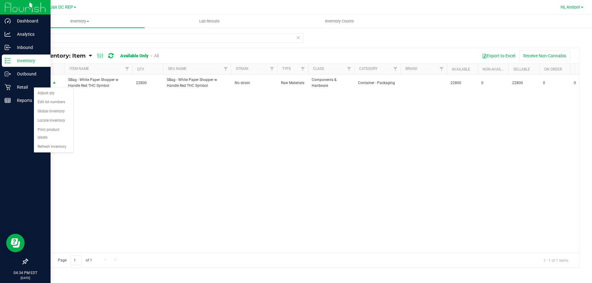
click at [581, 6] on link "Hi, Antion!" at bounding box center [572, 7] width 28 height 6
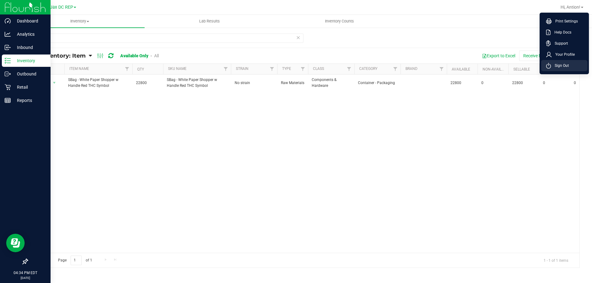
click at [560, 65] on span "Sign Out" at bounding box center [560, 66] width 18 height 6
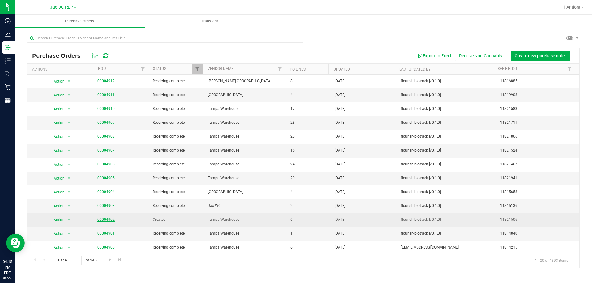
click at [101, 219] on link "00004902" at bounding box center [105, 220] width 17 height 4
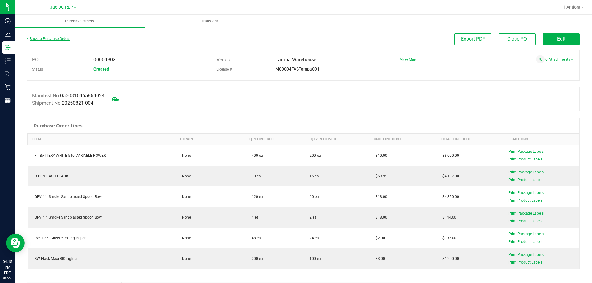
click at [57, 38] on link "Back to Purchase Orders" at bounding box center [48, 39] width 43 height 4
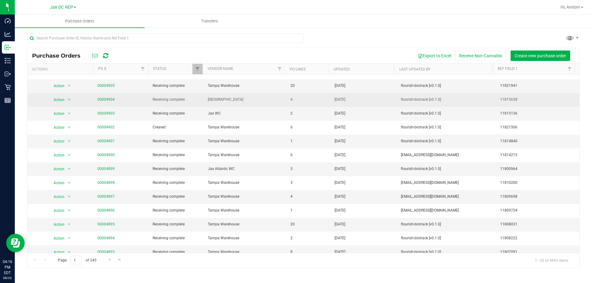
scroll to position [99, 0]
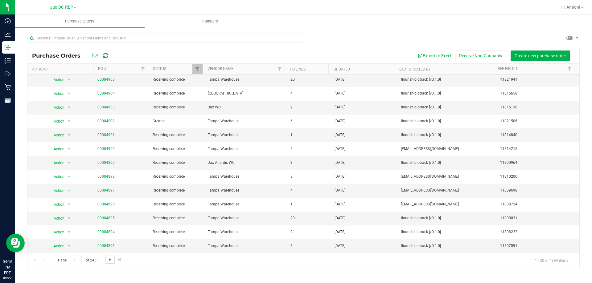
click at [109, 261] on span "Go to the next page" at bounding box center [110, 259] width 5 height 5
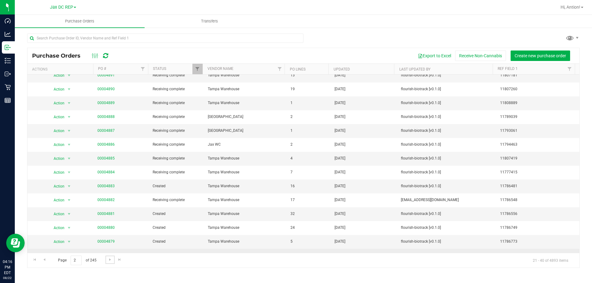
scroll to position [6, 0]
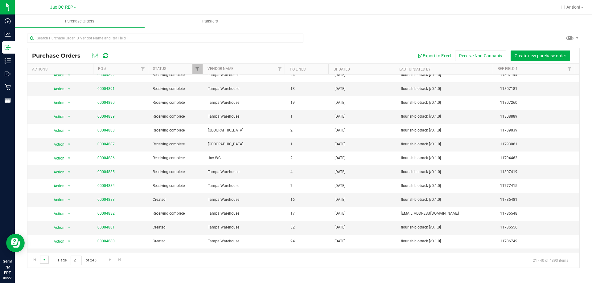
click at [43, 258] on span "Go to the previous page" at bounding box center [44, 259] width 5 height 5
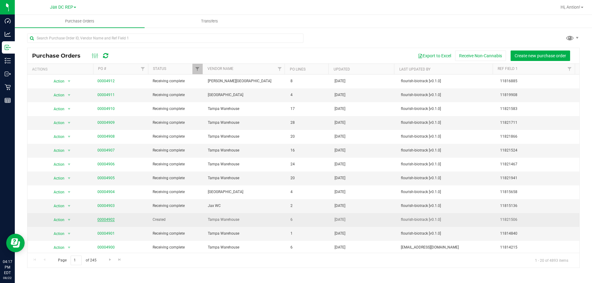
click at [104, 220] on link "00004902" at bounding box center [105, 220] width 17 height 4
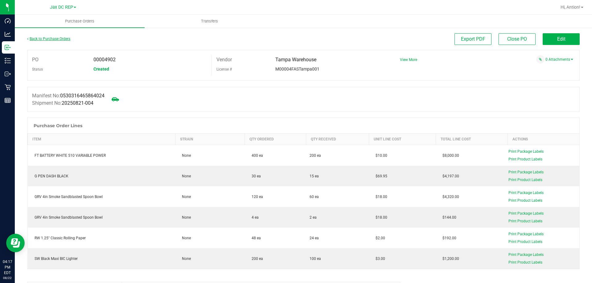
click at [54, 41] on link "Back to Purchase Orders" at bounding box center [48, 39] width 43 height 4
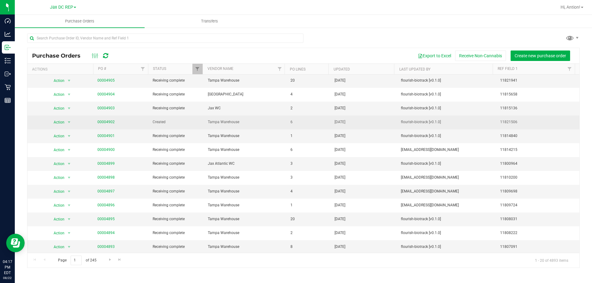
scroll to position [99, 0]
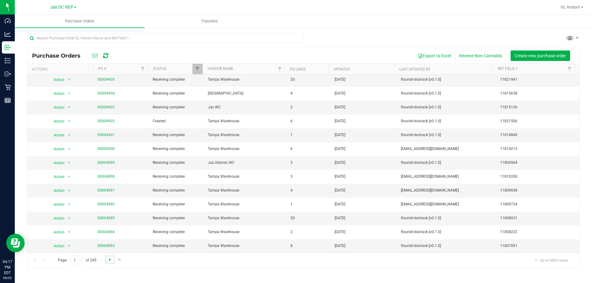
click at [112, 257] on span "Go to the next page" at bounding box center [110, 259] width 5 height 5
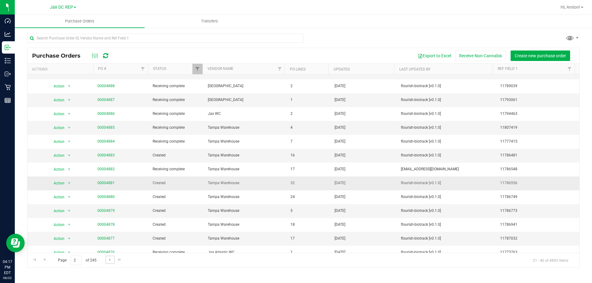
scroll to position [62, 0]
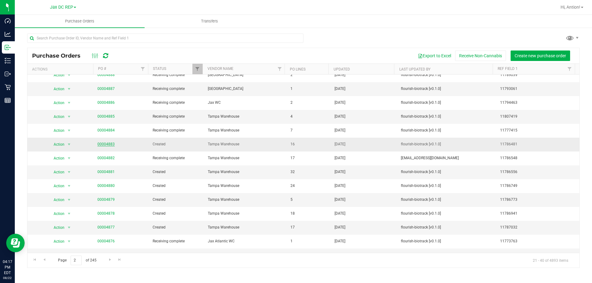
click at [105, 144] on link "00004883" at bounding box center [105, 144] width 17 height 4
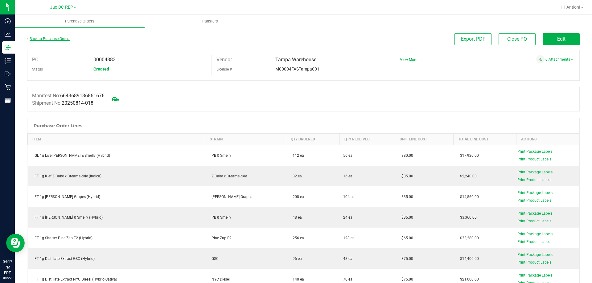
click at [60, 39] on link "Back to Purchase Orders" at bounding box center [48, 39] width 43 height 4
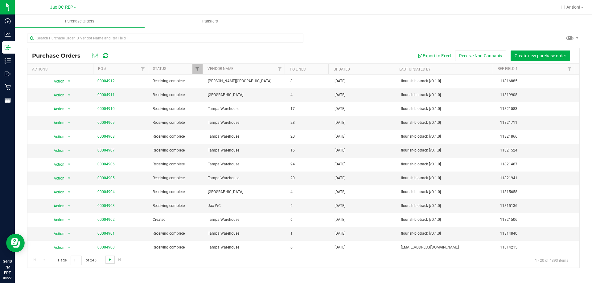
click at [108, 260] on span "Go to the next page" at bounding box center [110, 259] width 5 height 5
click at [103, 232] on link "00004881" at bounding box center [105, 234] width 17 height 4
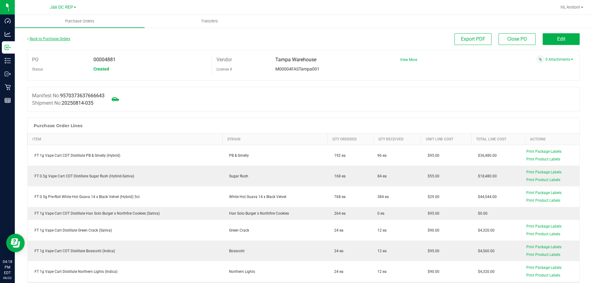
click at [30, 40] on link "Back to Purchase Orders" at bounding box center [48, 39] width 43 height 4
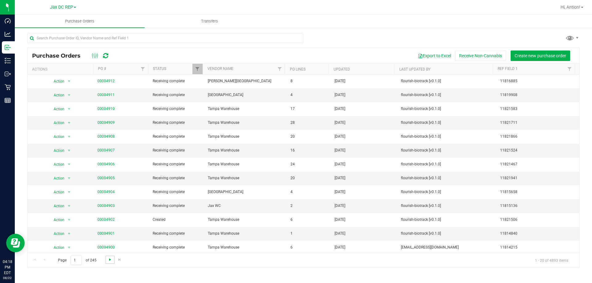
click at [108, 258] on span "Go to the next page" at bounding box center [110, 259] width 5 height 5
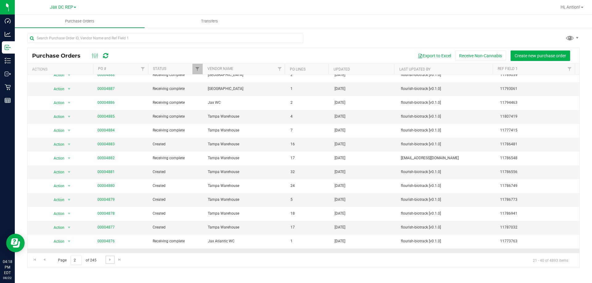
scroll to position [93, 0]
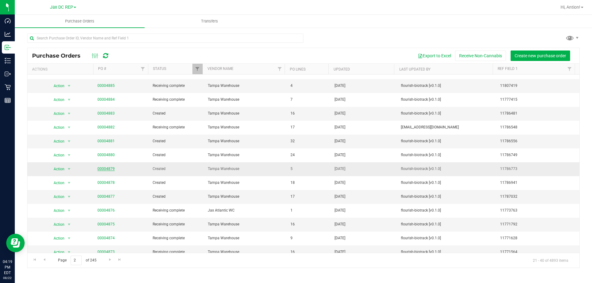
click at [107, 167] on link "00004879" at bounding box center [105, 169] width 17 height 4
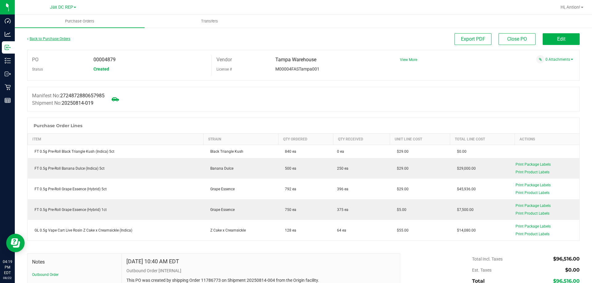
click at [61, 38] on link "Back to Purchase Orders" at bounding box center [48, 39] width 43 height 4
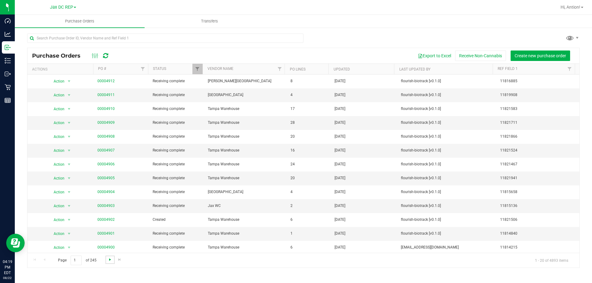
click at [109, 258] on span "Go to the next page" at bounding box center [110, 259] width 5 height 5
click at [194, 267] on div "Page 2 of 245 21 - 40 of 4893 items" at bounding box center [303, 260] width 552 height 15
click at [108, 122] on link "00004889" at bounding box center [105, 123] width 17 height 4
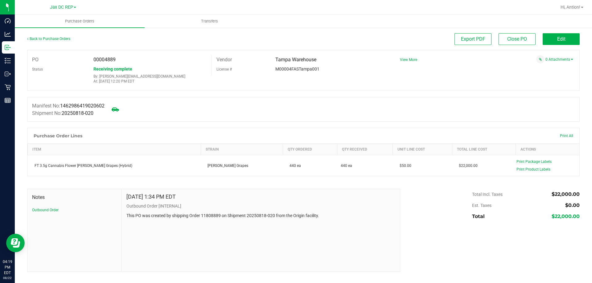
click at [50, 41] on div "Back to Purchase Orders" at bounding box center [96, 38] width 138 height 11
click at [50, 38] on link "Back to Purchase Orders" at bounding box center [48, 39] width 43 height 4
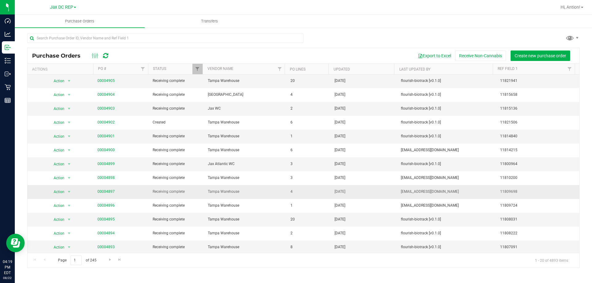
scroll to position [99, 0]
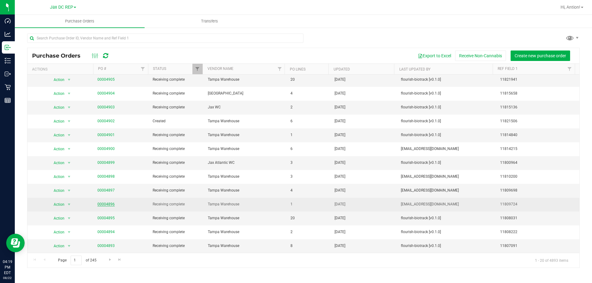
click at [112, 204] on link "00004896" at bounding box center [105, 204] width 17 height 4
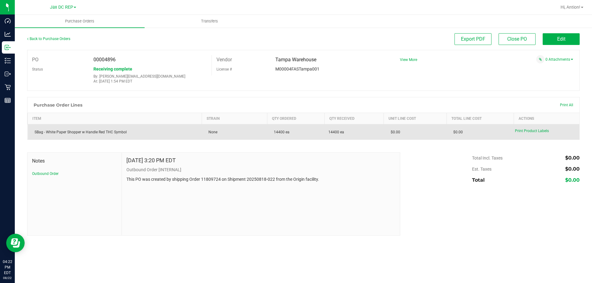
click at [75, 133] on div "SBag - White Paper Shopper w Handle Red THC Symbol" at bounding box center [114, 133] width 167 height 6
copy div "SBag - White Paper Shopper w Handle Red THC Symbol"
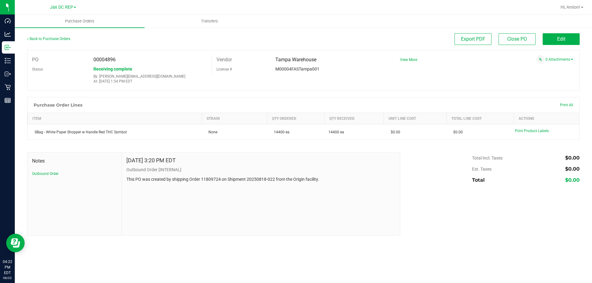
click at [240, 213] on div "[DATE] 3:20 PM EDT Outbound Order [INTERNAL] This PO was created by shipping Or…" at bounding box center [261, 194] width 278 height 83
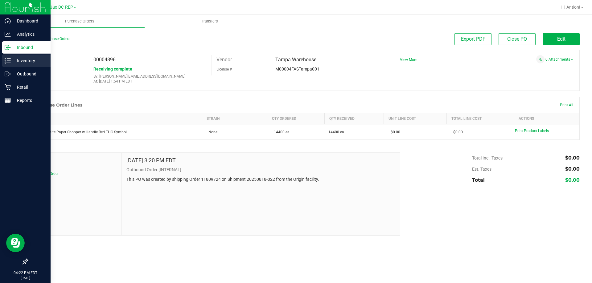
click at [23, 60] on p "Inventory" at bounding box center [29, 60] width 37 height 7
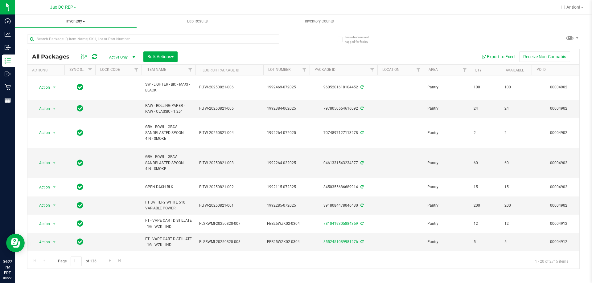
click at [83, 22] on span at bounding box center [84, 21] width 2 height 1
click at [64, 45] on li "All inventory" at bounding box center [76, 44] width 122 height 7
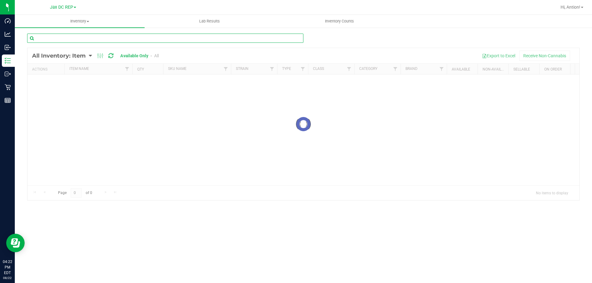
click at [72, 40] on input "text" at bounding box center [165, 38] width 276 height 9
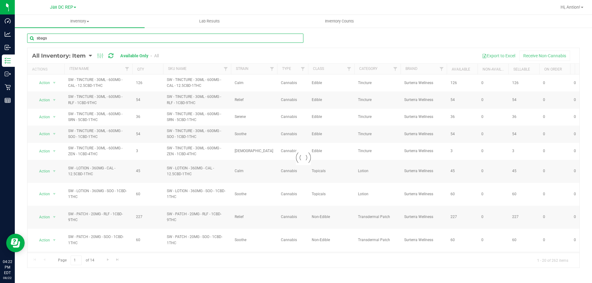
type input "sbags"
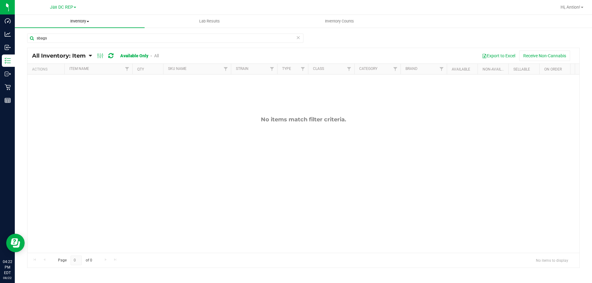
click at [80, 20] on span "Inventory" at bounding box center [80, 22] width 130 height 6
click at [61, 41] on li "All inventory" at bounding box center [80, 44] width 130 height 7
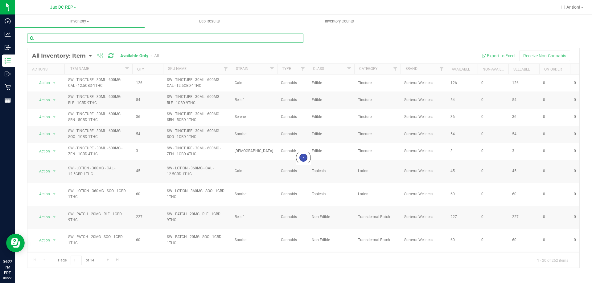
click at [78, 39] on input "text" at bounding box center [165, 38] width 276 height 9
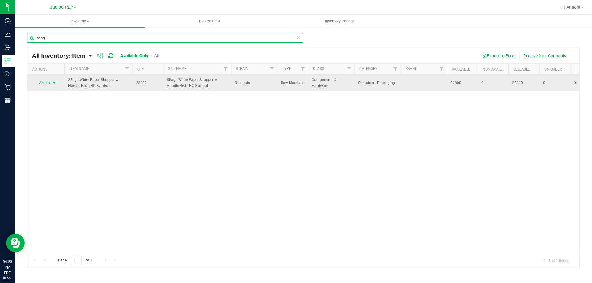
type input "sbag"
click at [45, 80] on span "Action" at bounding box center [42, 83] width 17 height 9
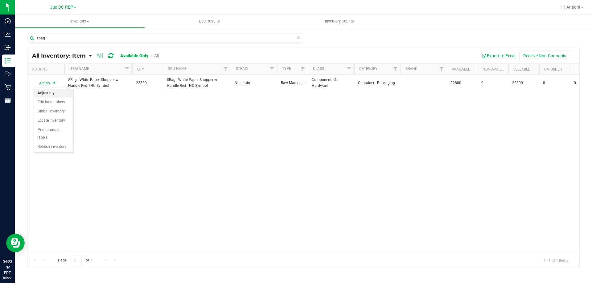
click at [52, 95] on li "Adjust qty" at bounding box center [53, 93] width 39 height 9
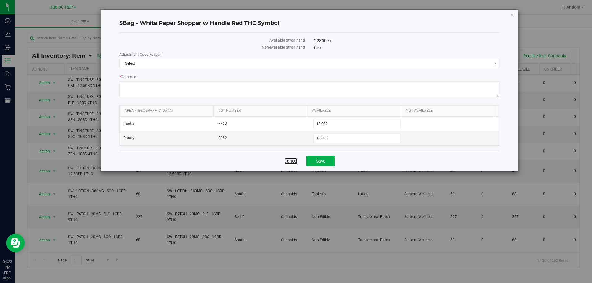
click at [292, 159] on link "Cancel" at bounding box center [290, 161] width 13 height 6
